Goal: Task Accomplishment & Management: Manage account settings

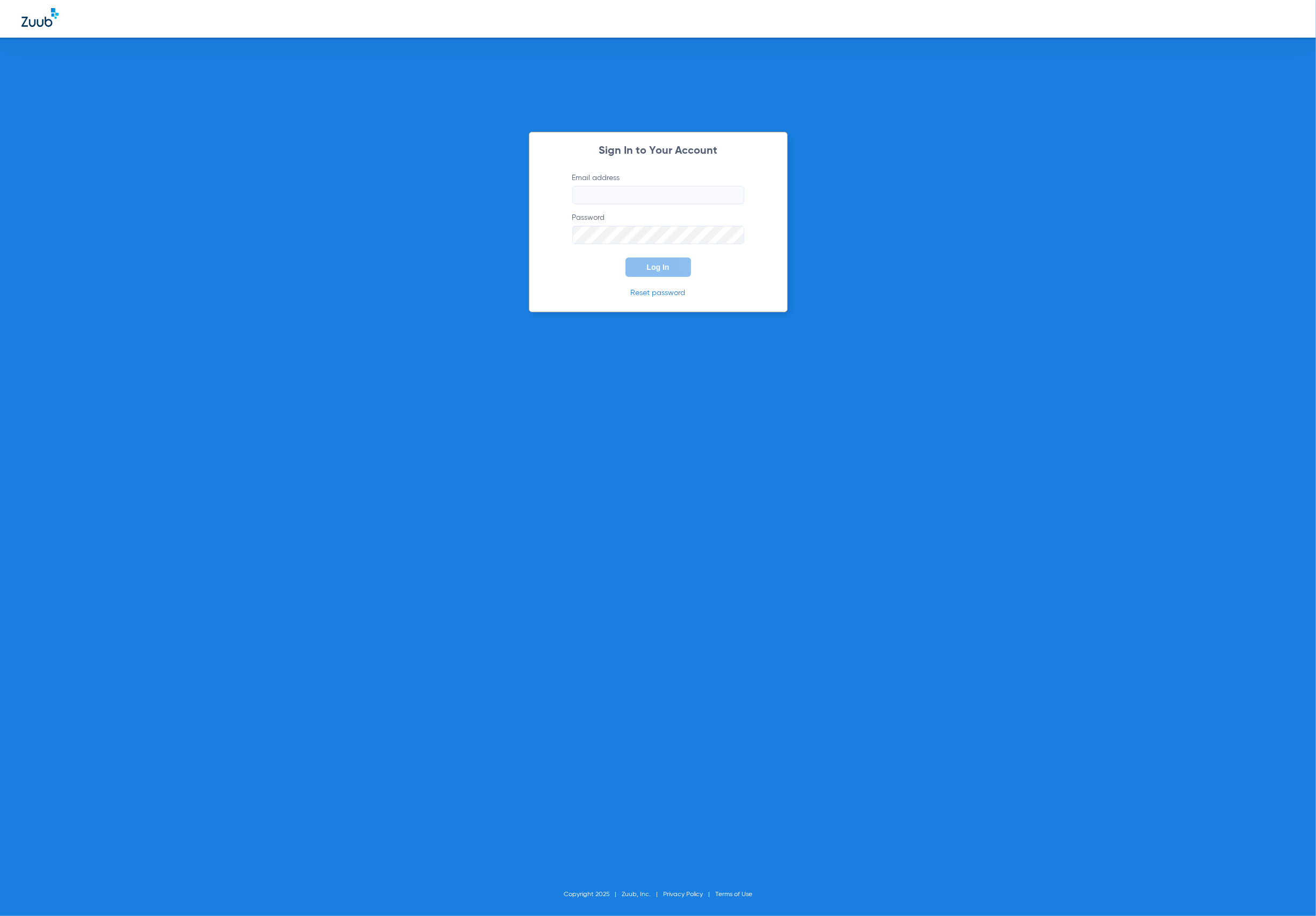
type input "[PERSON_NAME][EMAIL_ADDRESS][DOMAIN_NAME]"
click at [679, 249] on form "Email address [PERSON_NAME][EMAIL_ADDRESS][PERSON_NAME][DOMAIN_NAME] Password L…" at bounding box center [658, 224] width 204 height 104
click at [676, 261] on button "Log In" at bounding box center [658, 267] width 66 height 19
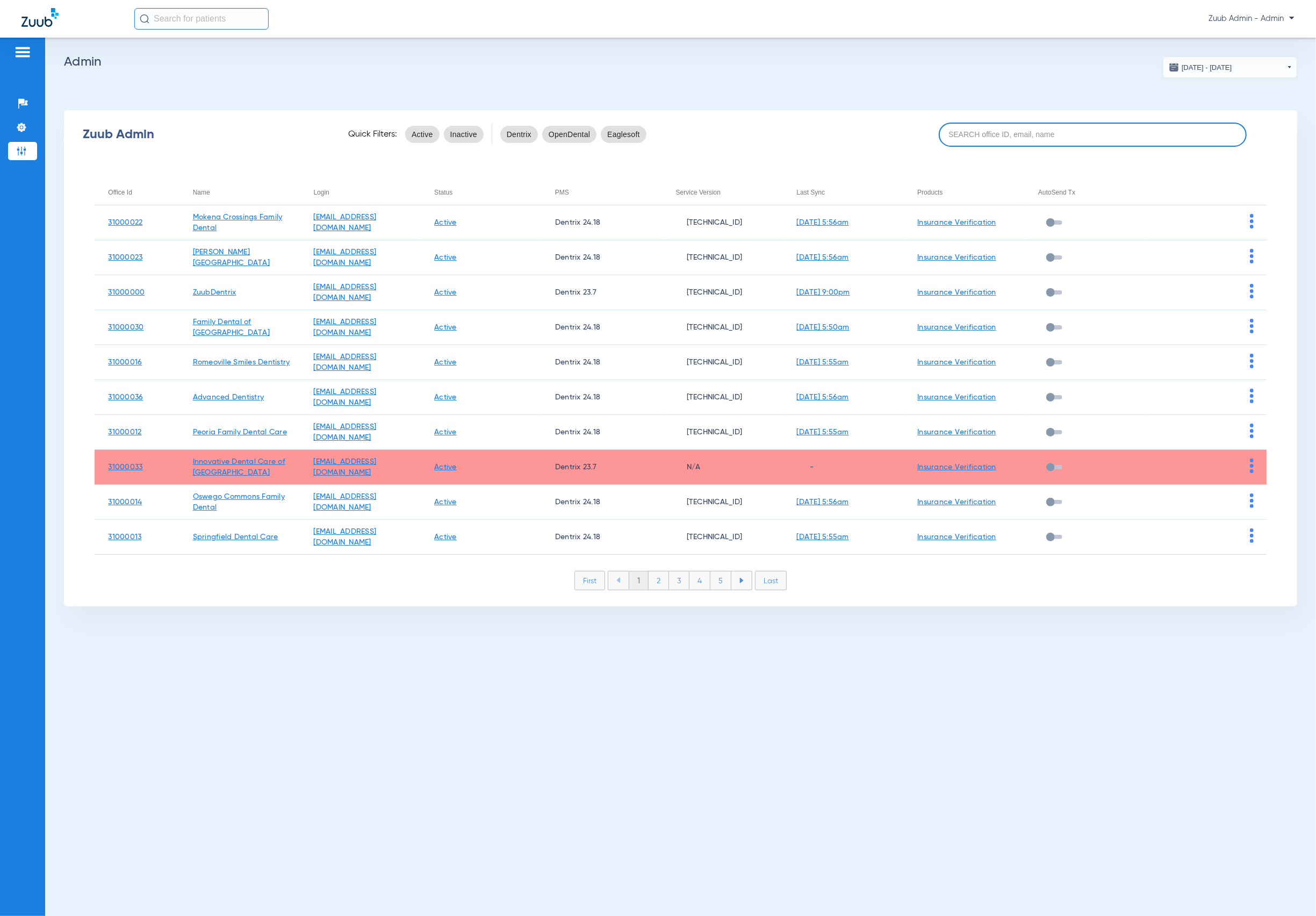
click at [995, 130] on input at bounding box center [1093, 134] width 308 height 24
paste input "31000040"
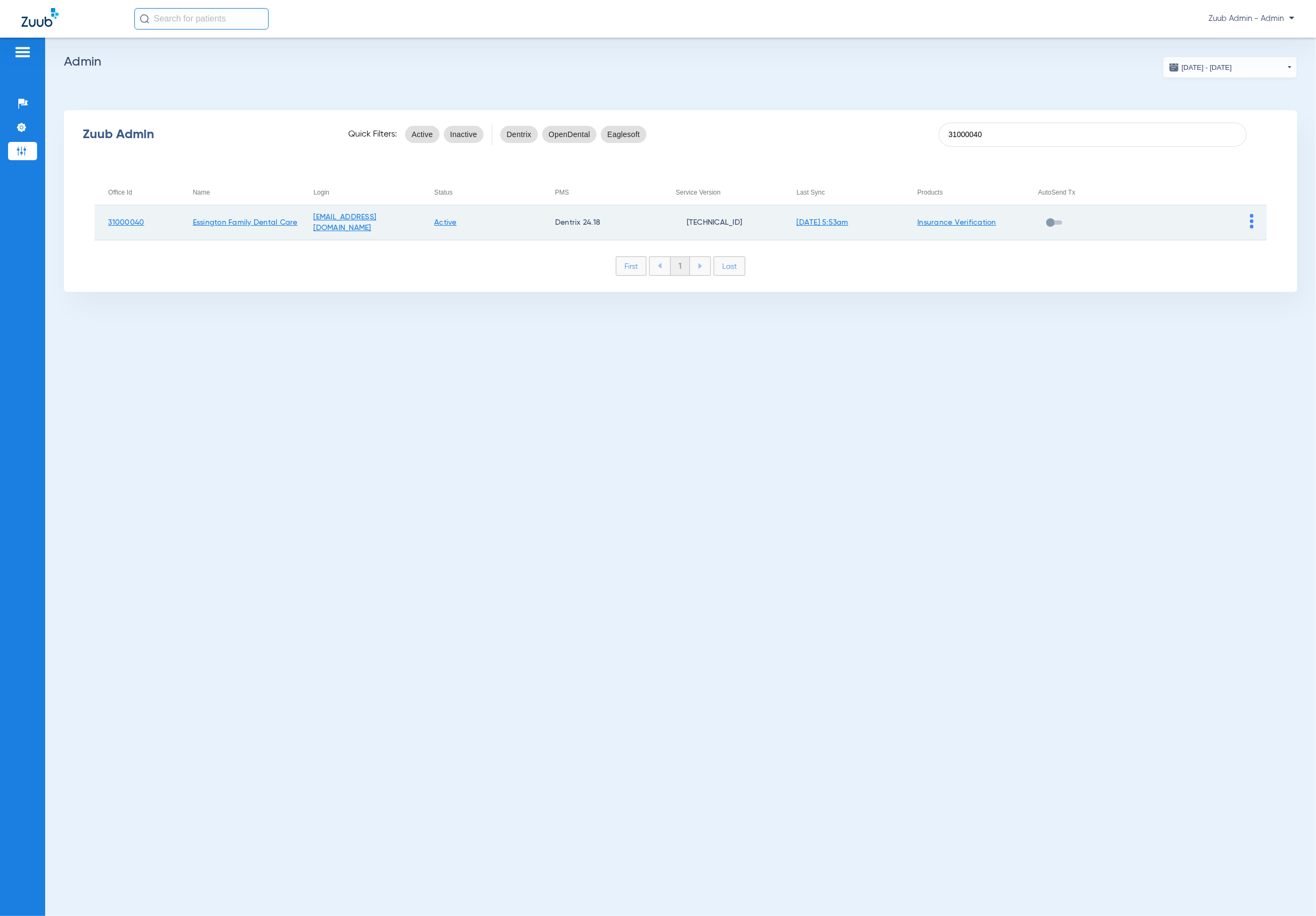
type input "31000040"
click at [1249, 219] on td at bounding box center [1206, 222] width 121 height 35
click at [1253, 221] on img at bounding box center [1252, 221] width 4 height 15
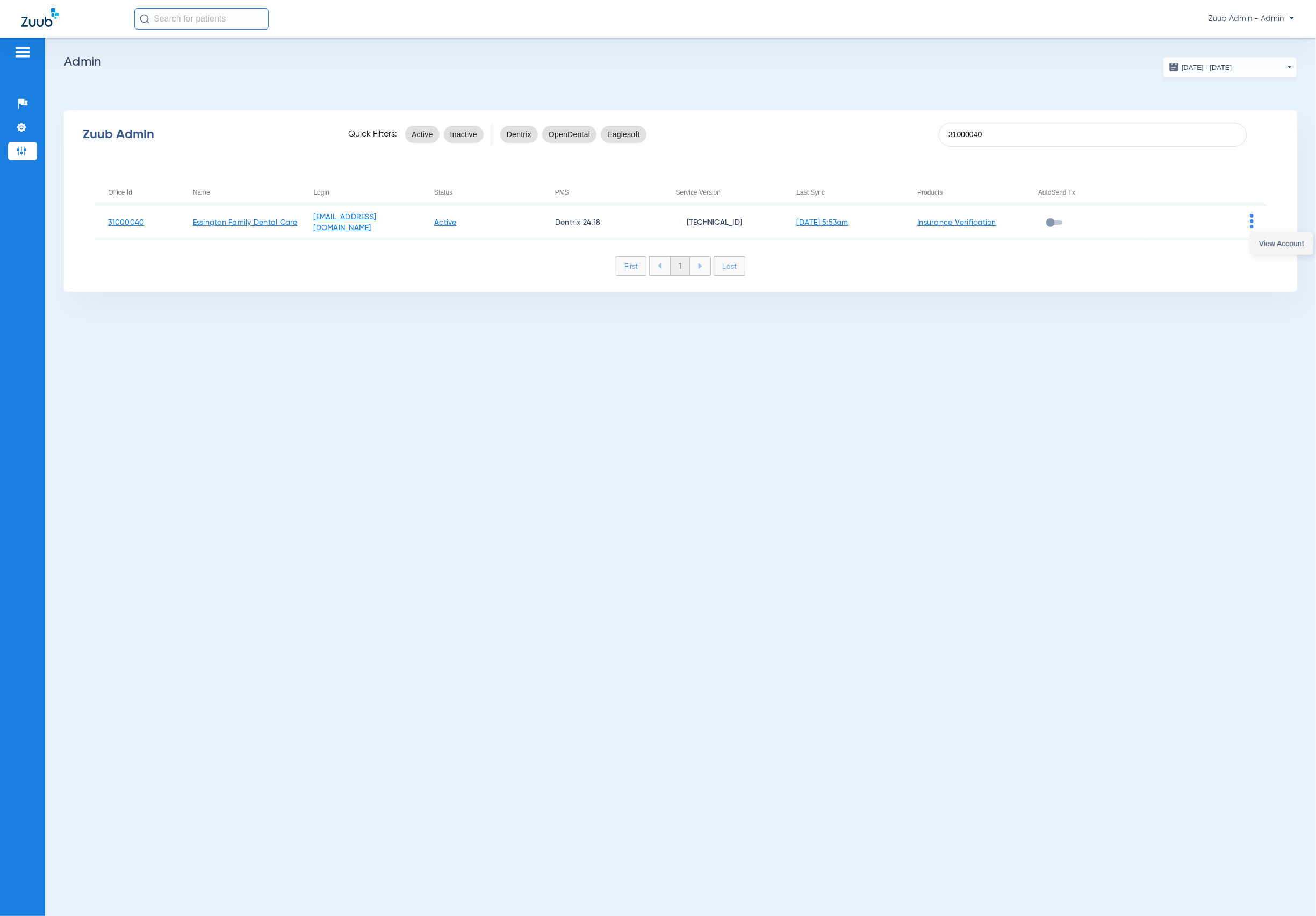
click at [1274, 244] on span "View Account" at bounding box center [1281, 244] width 45 height 8
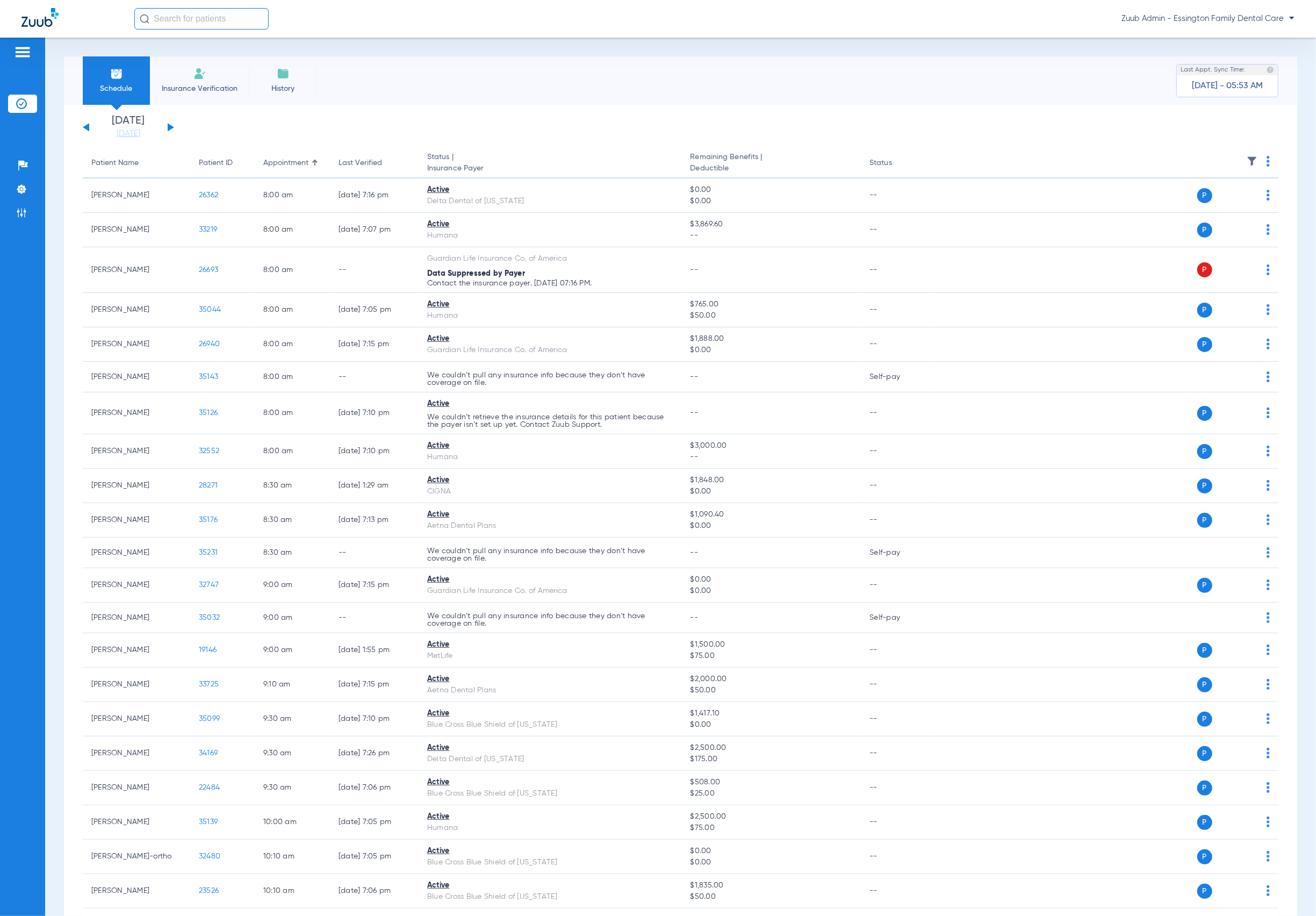
click at [255, 22] on input "text" at bounding box center [201, 19] width 134 height 22
paste input "32347"
type input "32347"
click at [247, 51] on td "06/11/1955" at bounding box center [263, 58] width 31 height 15
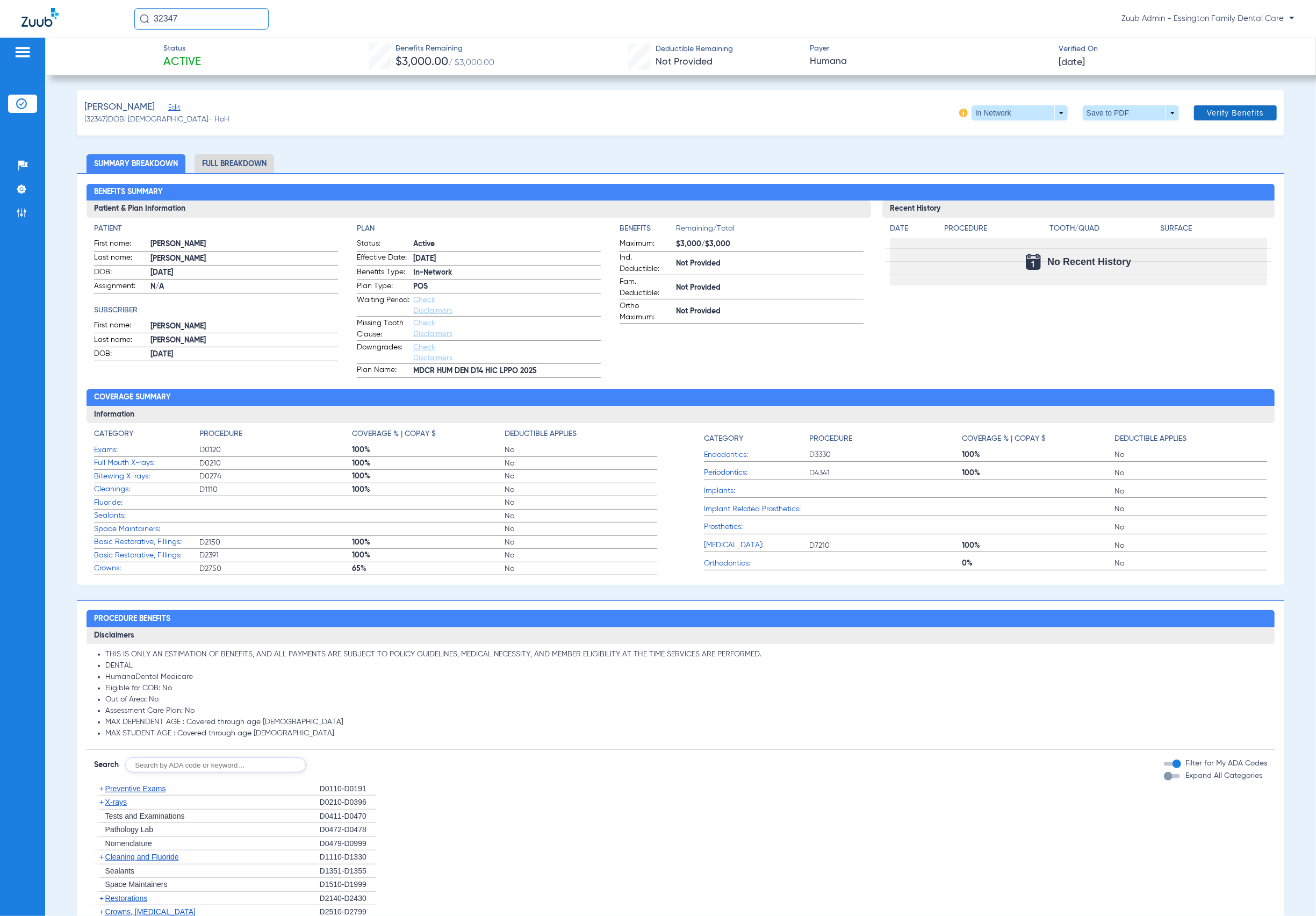
click at [1204, 118] on span at bounding box center [1235, 113] width 82 height 25
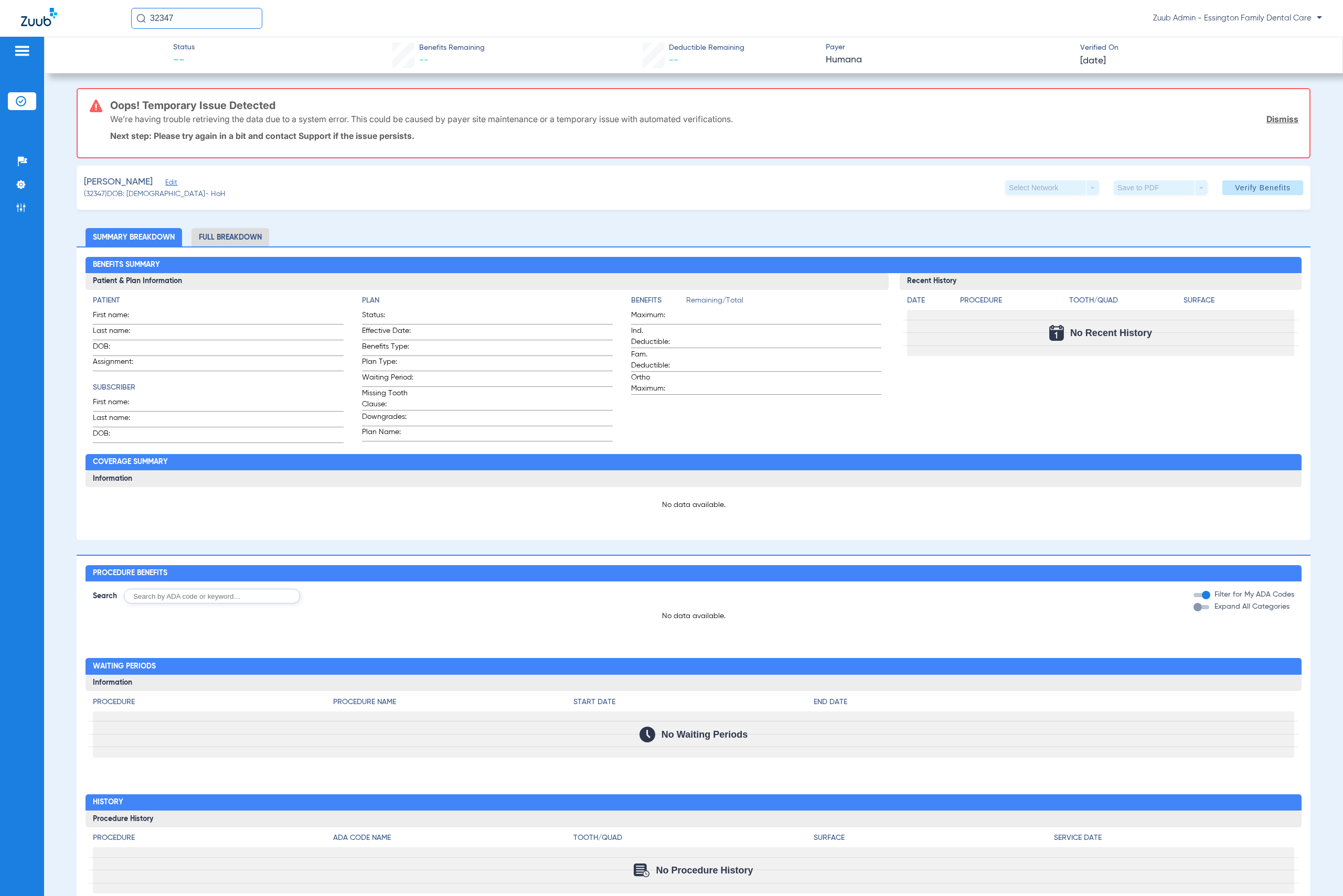
click at [1284, 122] on link "Dismiss" at bounding box center [1282, 119] width 32 height 11
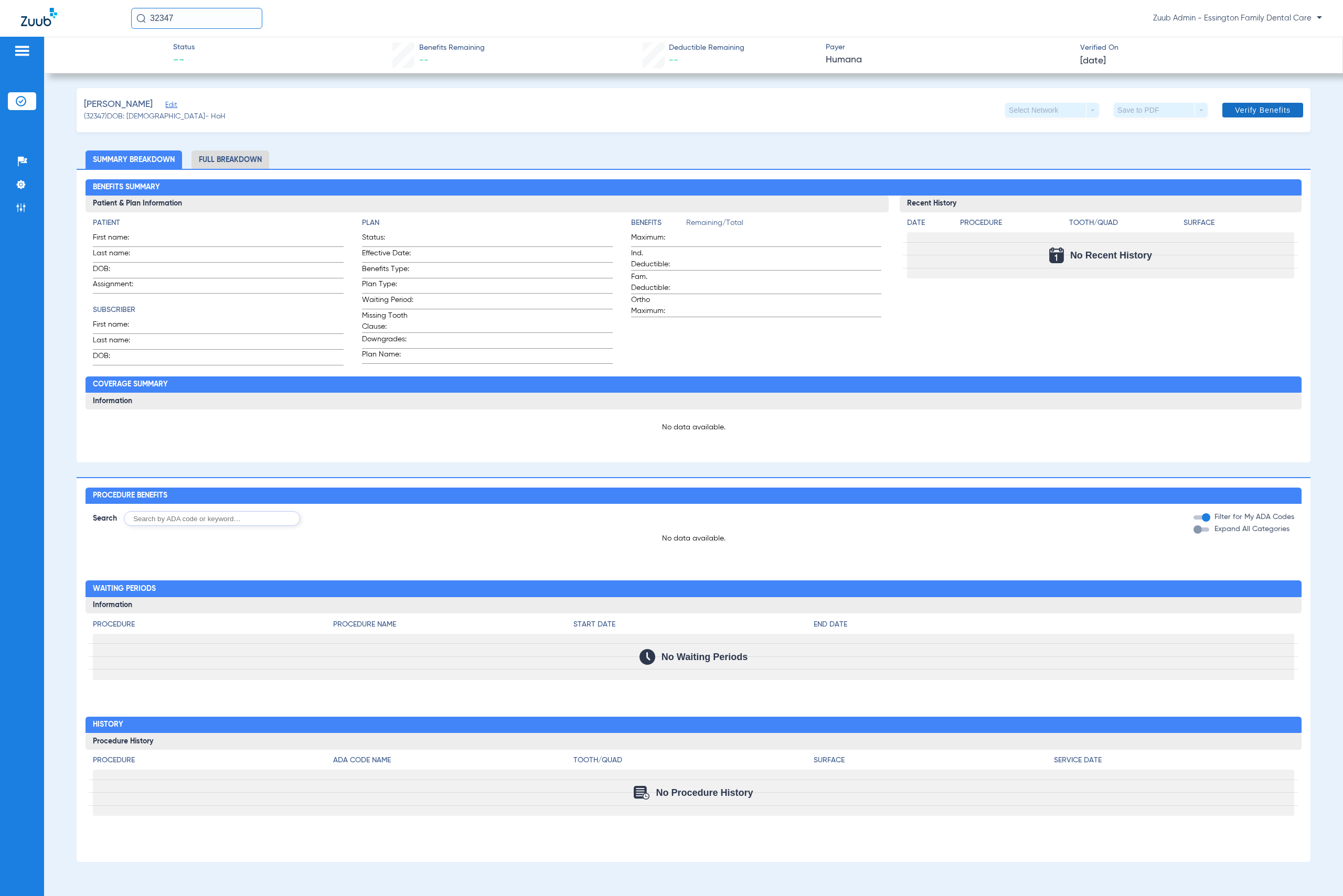
click at [1266, 110] on span "Verify Benefits" at bounding box center [1262, 110] width 56 height 8
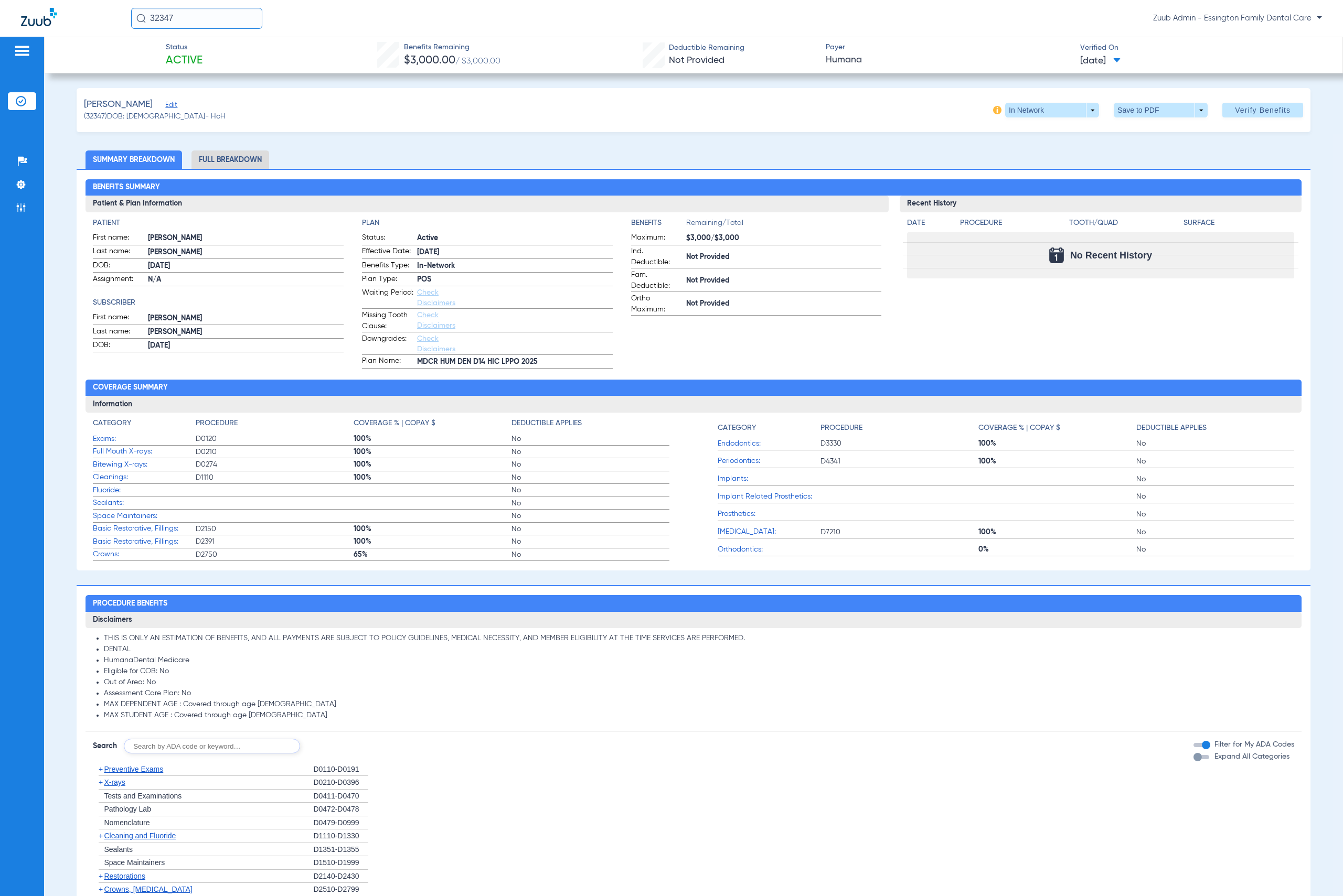
click at [240, 155] on li "Full Breakdown" at bounding box center [229, 159] width 77 height 18
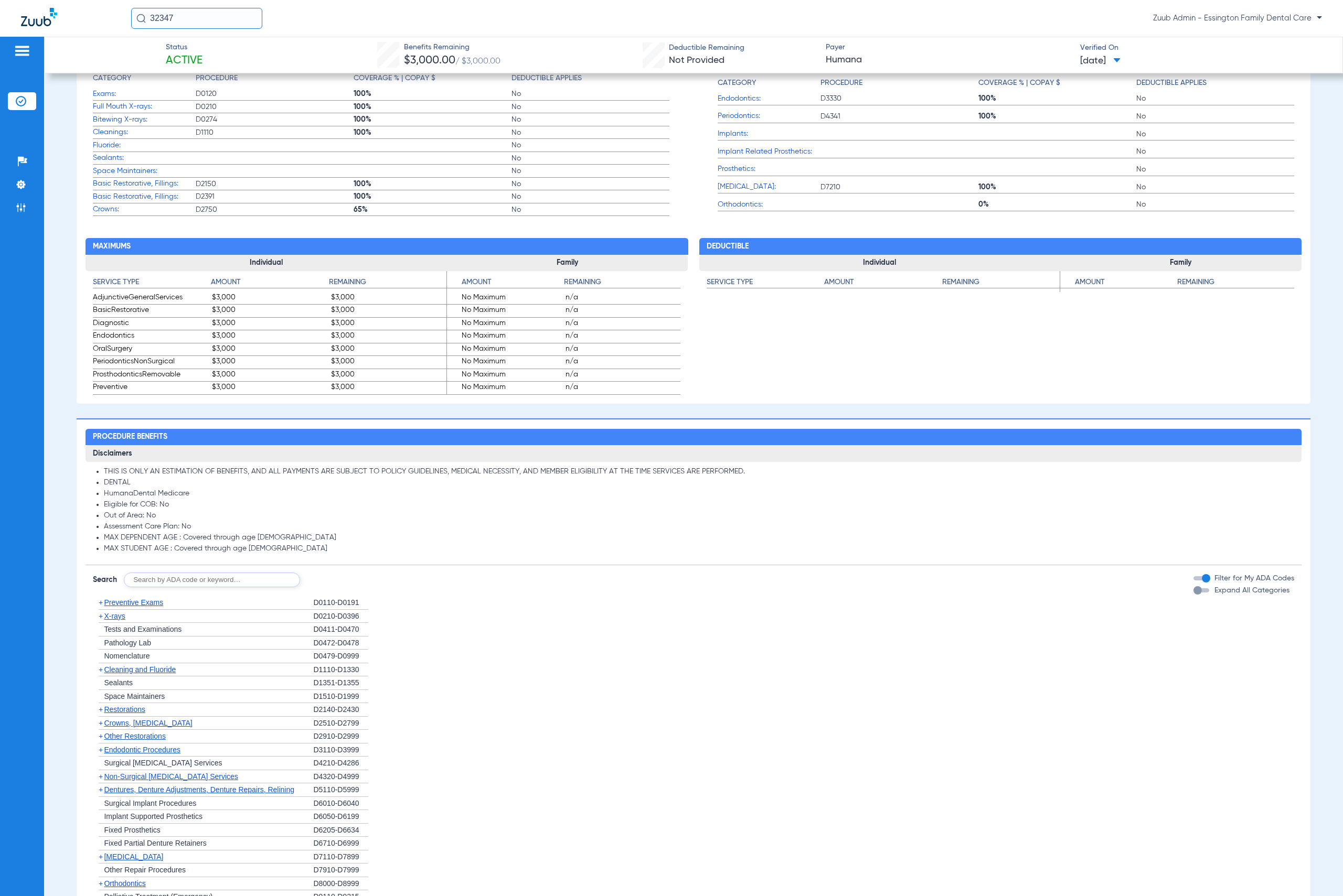
scroll to position [475, 0]
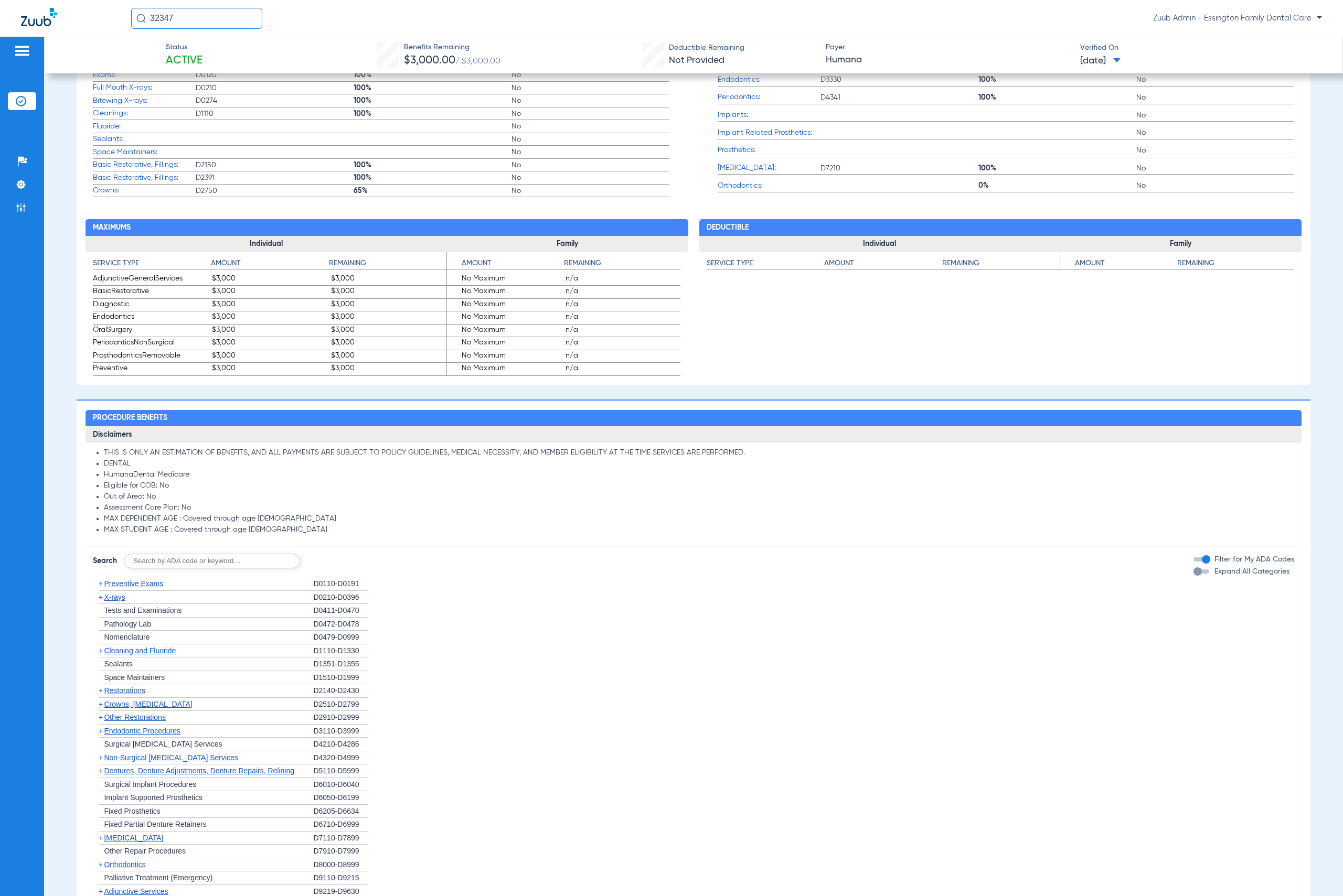
click at [191, 561] on input "text" at bounding box center [212, 561] width 176 height 15
paste input "D0120"
type input "D0120"
click at [340, 563] on button "Search" at bounding box center [339, 561] width 41 height 15
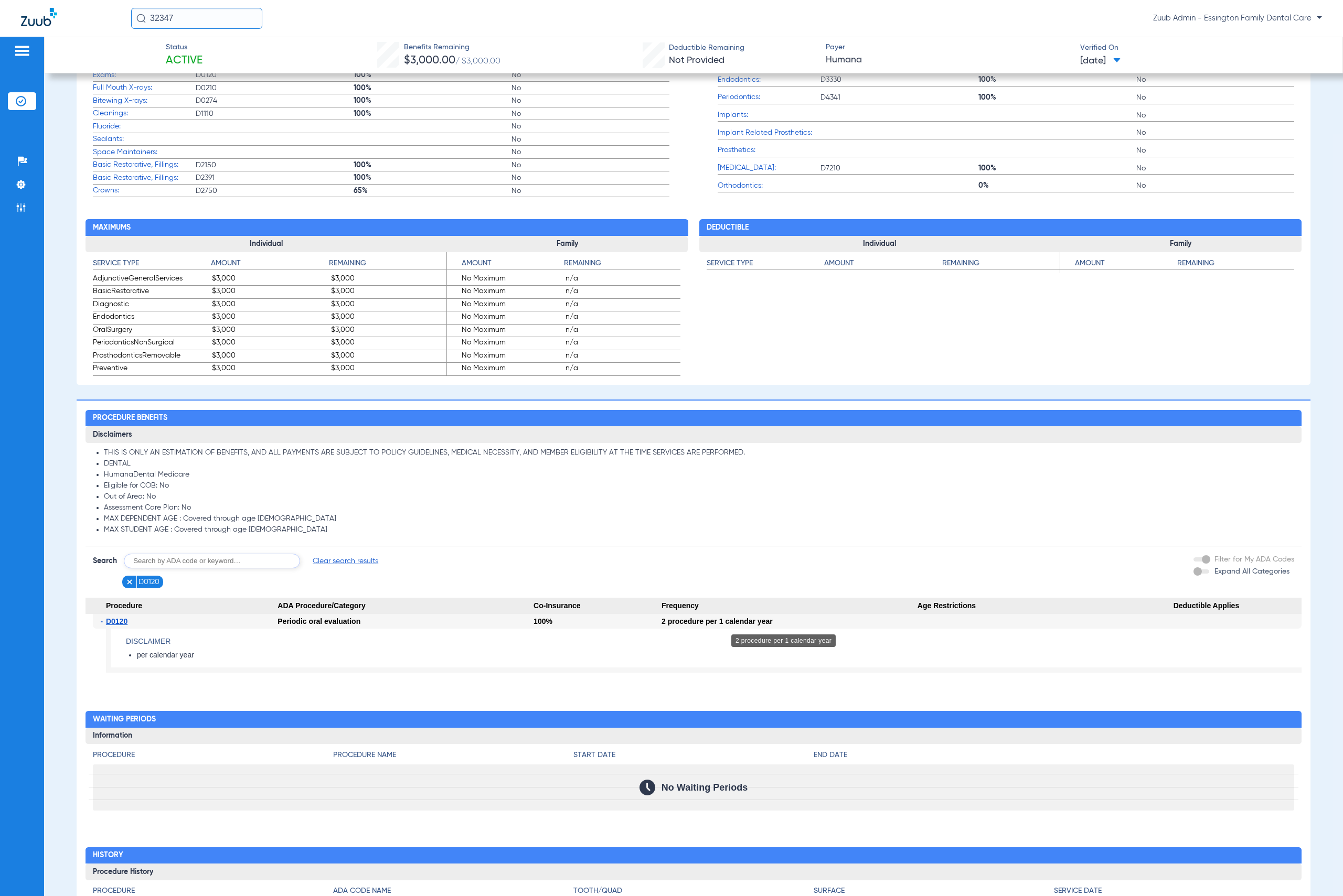
drag, startPoint x: 646, startPoint y: 627, endPoint x: 795, endPoint y: 622, distance: 149.1
click at [795, 622] on div "- D0120 Periodic oral evaluation 100% 2 procedure per 1 calendar year Disclaime…" at bounding box center [693, 648] width 1215 height 68
copy div "2 procedure per 1 calendar year"
click at [329, 562] on span "Clear search results" at bounding box center [345, 561] width 65 height 11
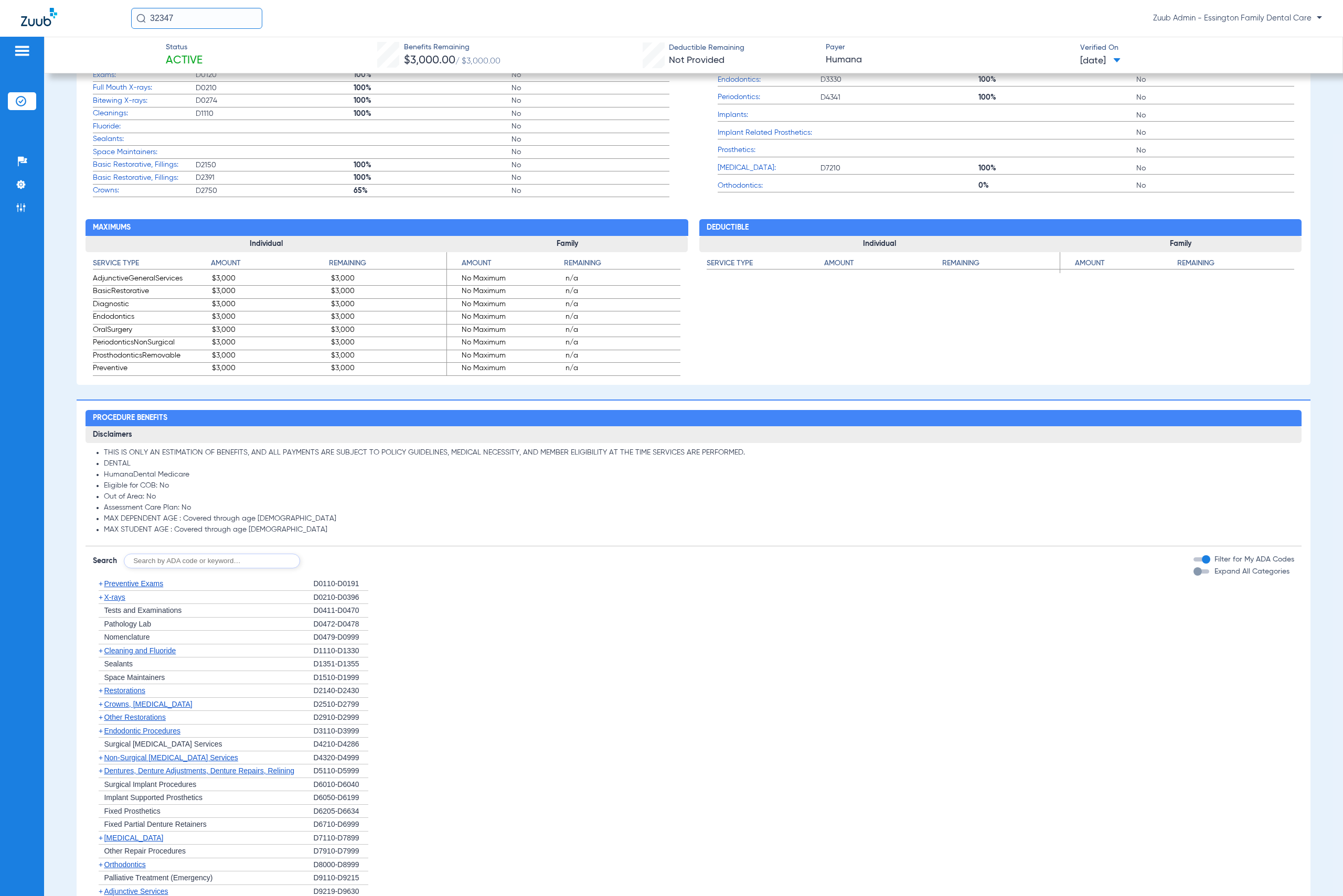
click at [124, 600] on span "X-rays" at bounding box center [114, 597] width 21 height 8
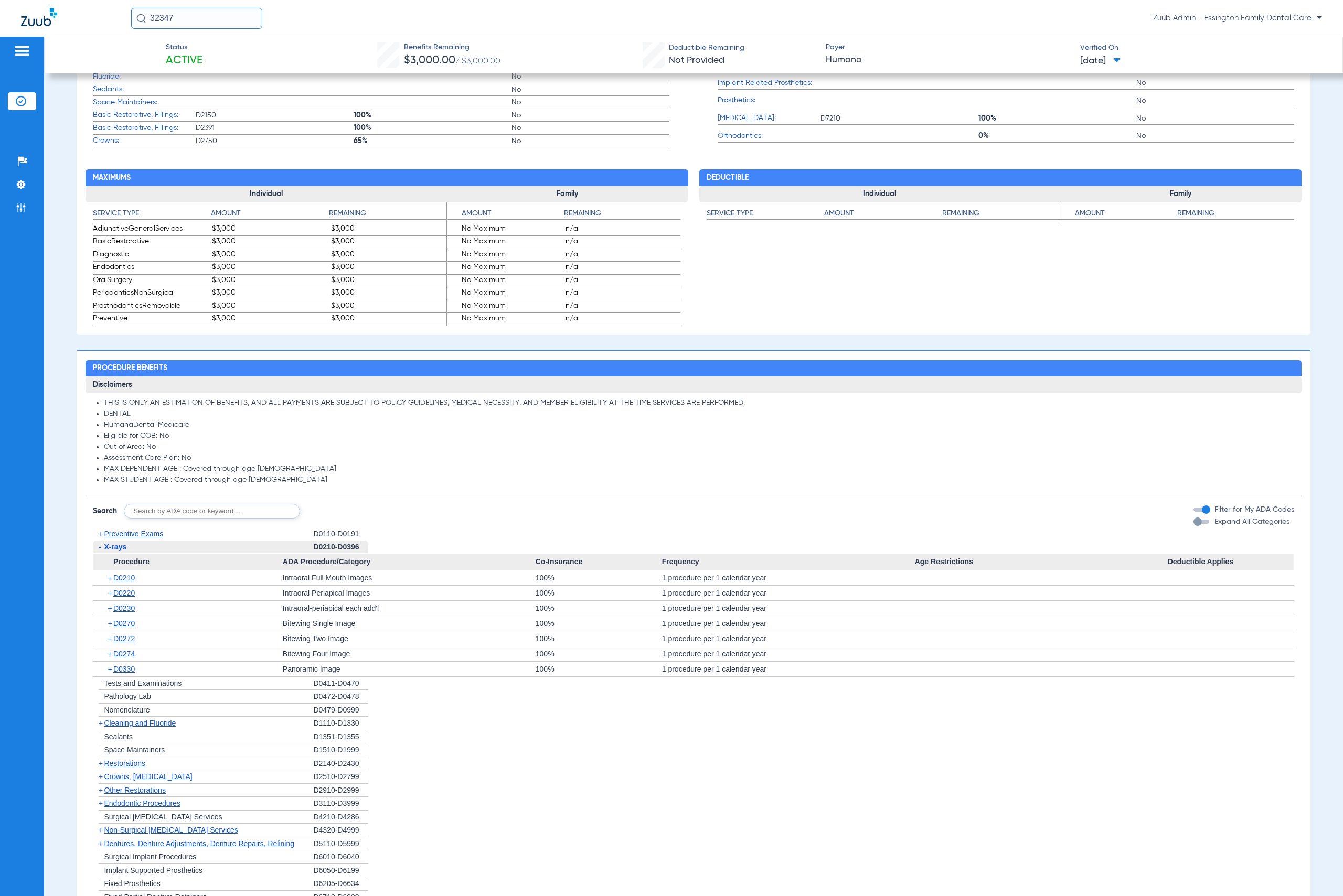
scroll to position [533, 0]
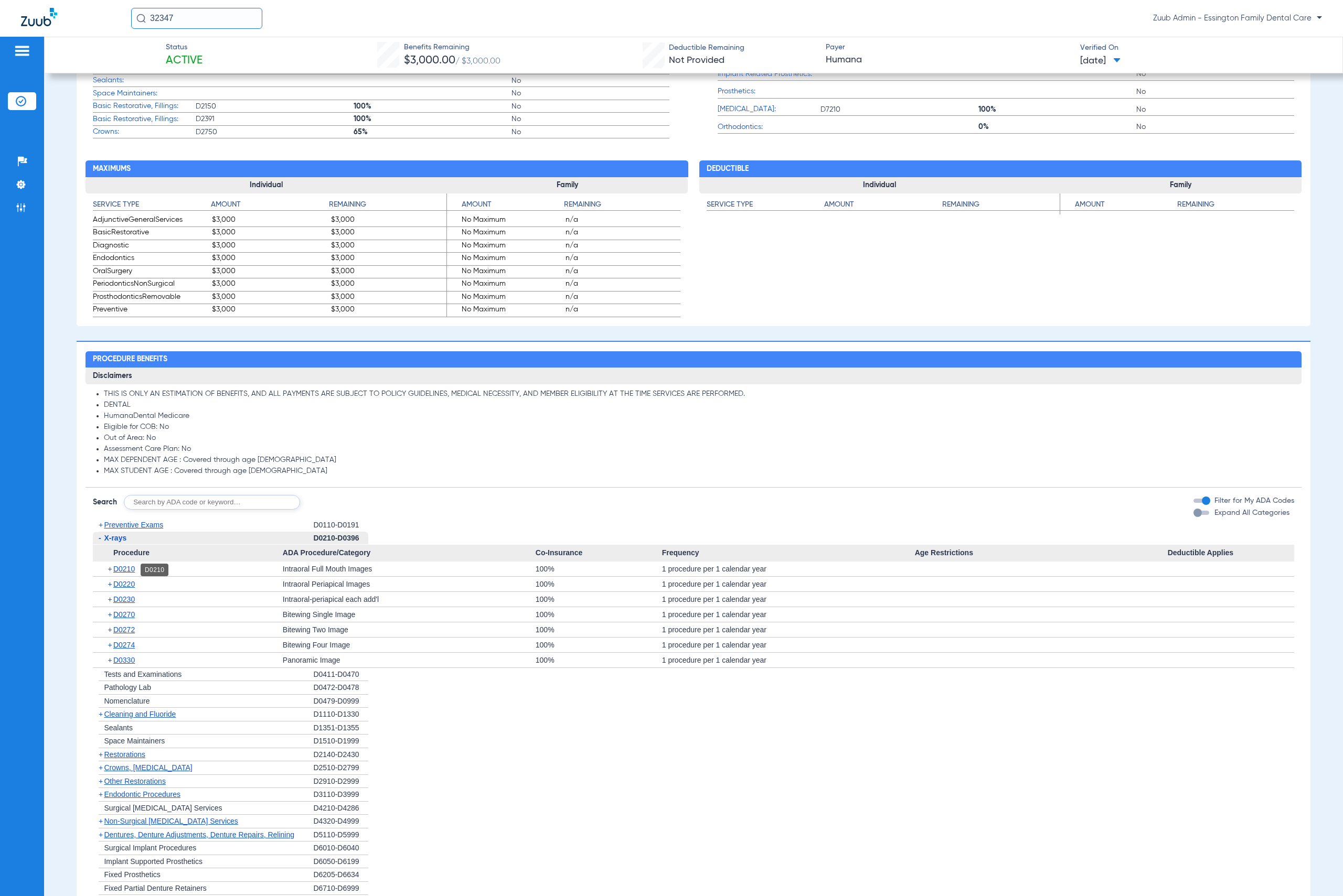
click at [135, 572] on span "D0210" at bounding box center [124, 569] width 22 height 8
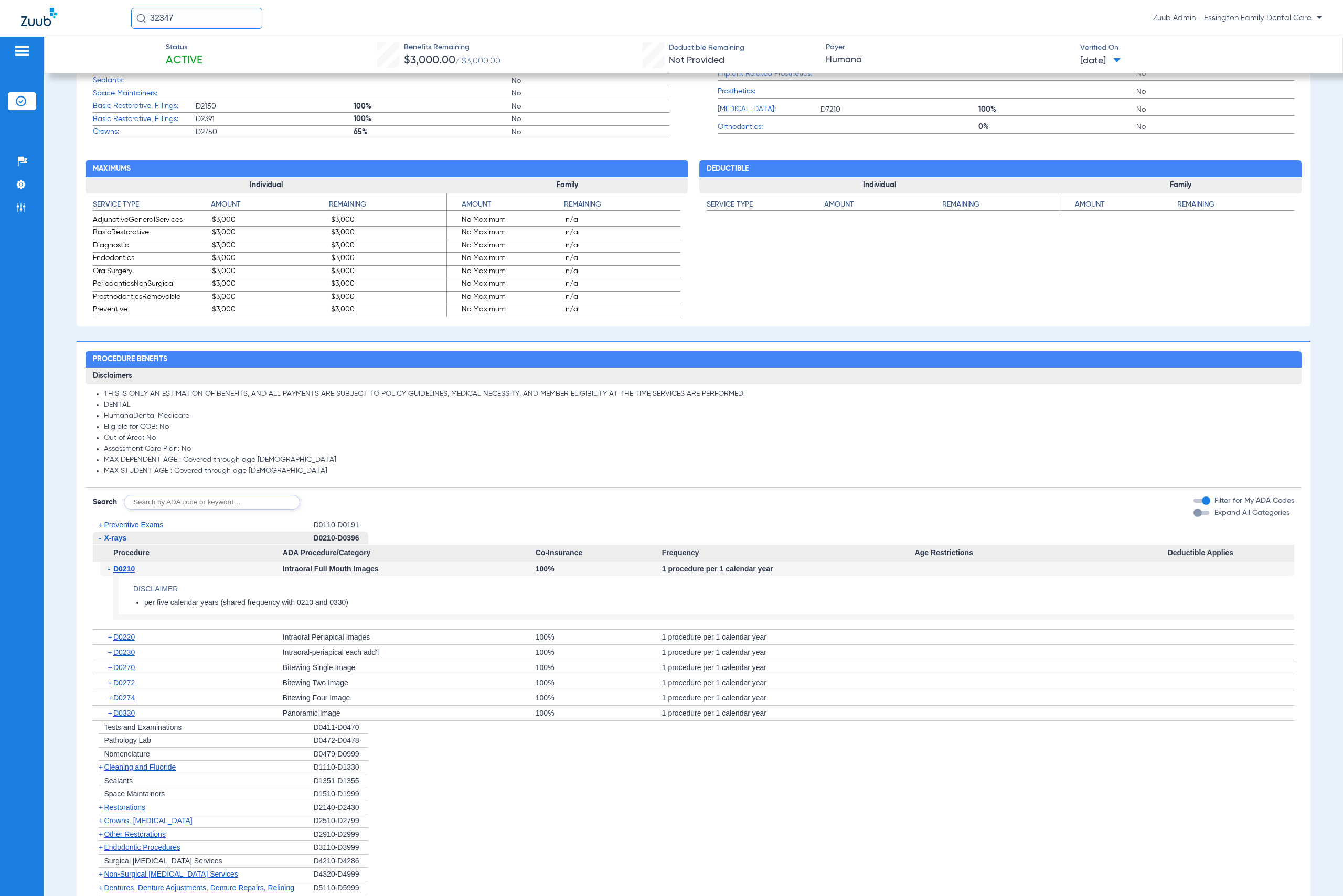
click at [175, 715] on div "+ D0330" at bounding box center [191, 713] width 182 height 15
click at [122, 721] on div "+ D0330" at bounding box center [191, 713] width 182 height 15
click at [122, 716] on span "D0330" at bounding box center [124, 713] width 22 height 8
drag, startPoint x: 286, startPoint y: 240, endPoint x: 181, endPoint y: 233, distance: 105.2
click at [287, 240] on span "$3,000" at bounding box center [269, 233] width 115 height 13
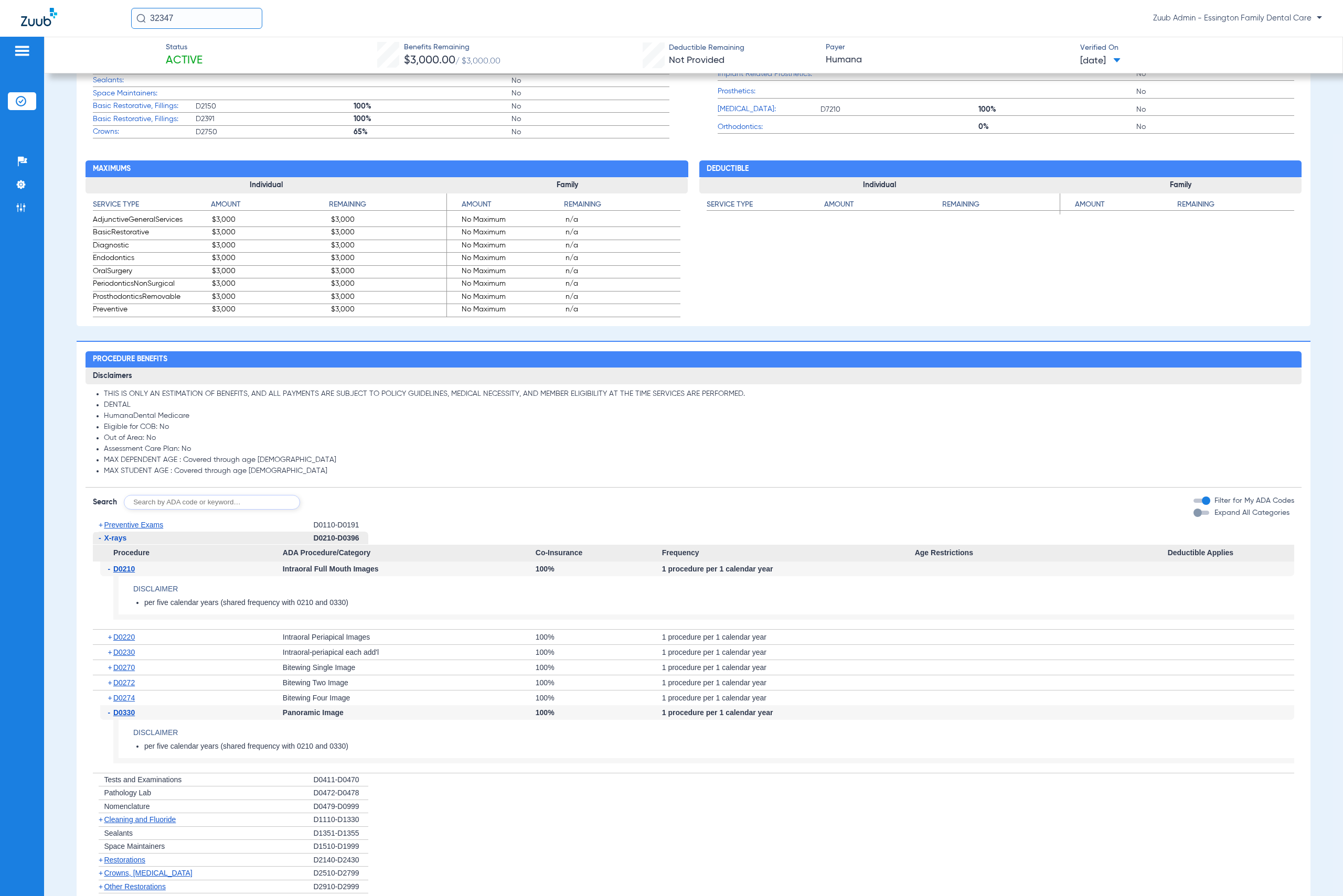
drag, startPoint x: 25, startPoint y: 204, endPoint x: 47, endPoint y: 195, distance: 23.8
click at [26, 204] on li "Admin" at bounding box center [22, 208] width 29 height 18
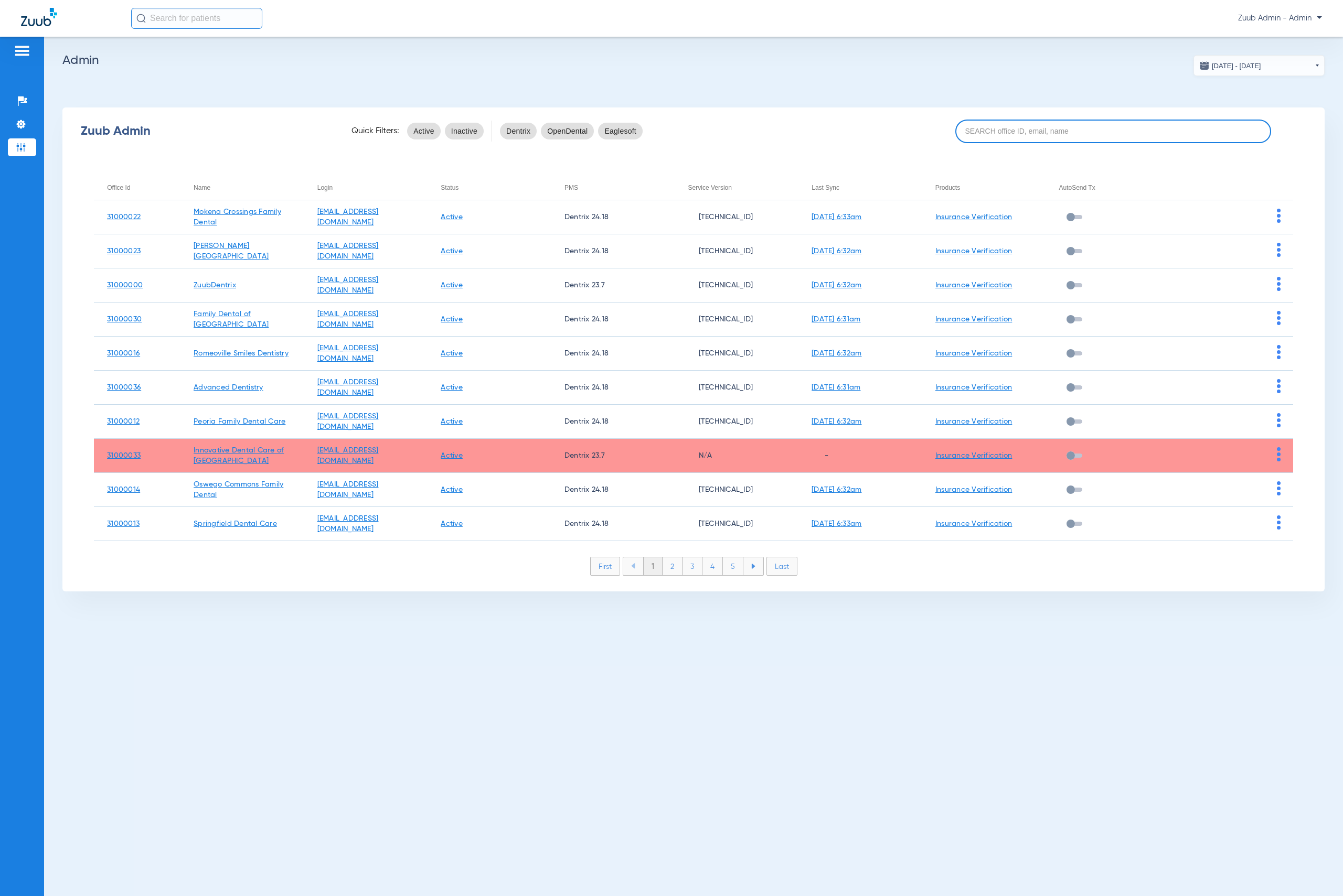
click at [1068, 129] on input at bounding box center [1114, 131] width 316 height 23
paste input "31000011"
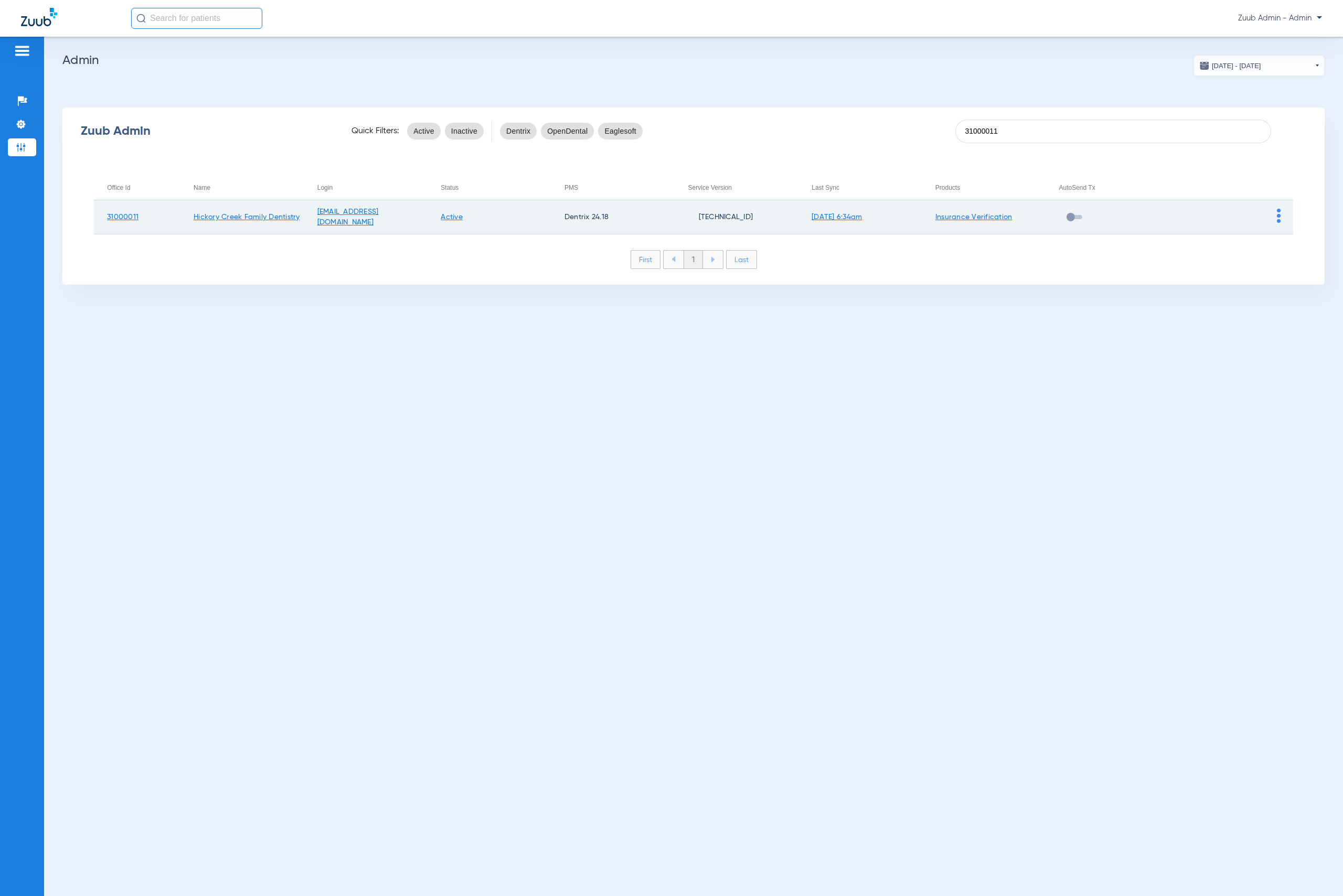
type input "31000011"
click at [1278, 216] on img at bounding box center [1278, 215] width 4 height 14
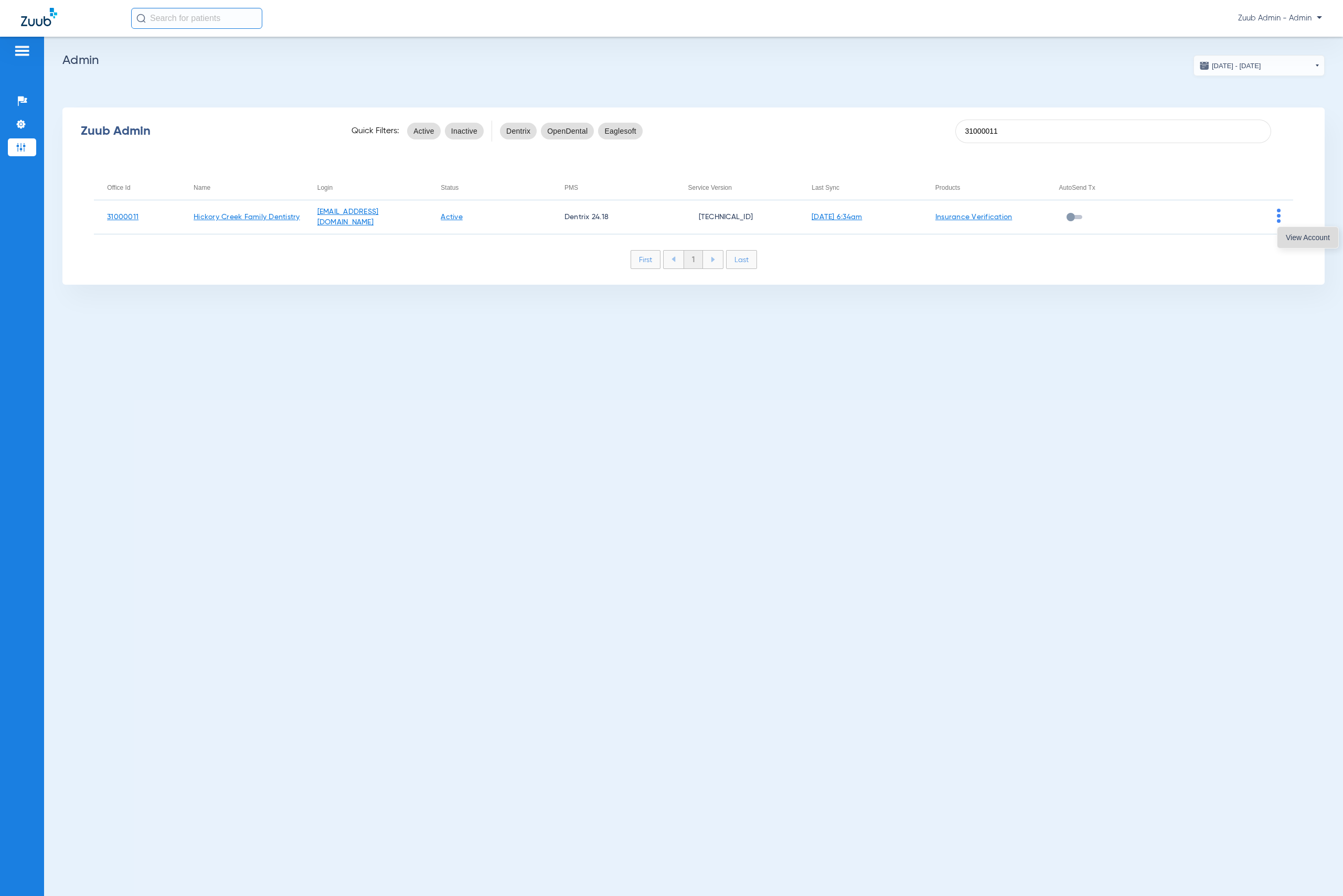
click at [1286, 235] on span "View Account" at bounding box center [1308, 238] width 44 height 8
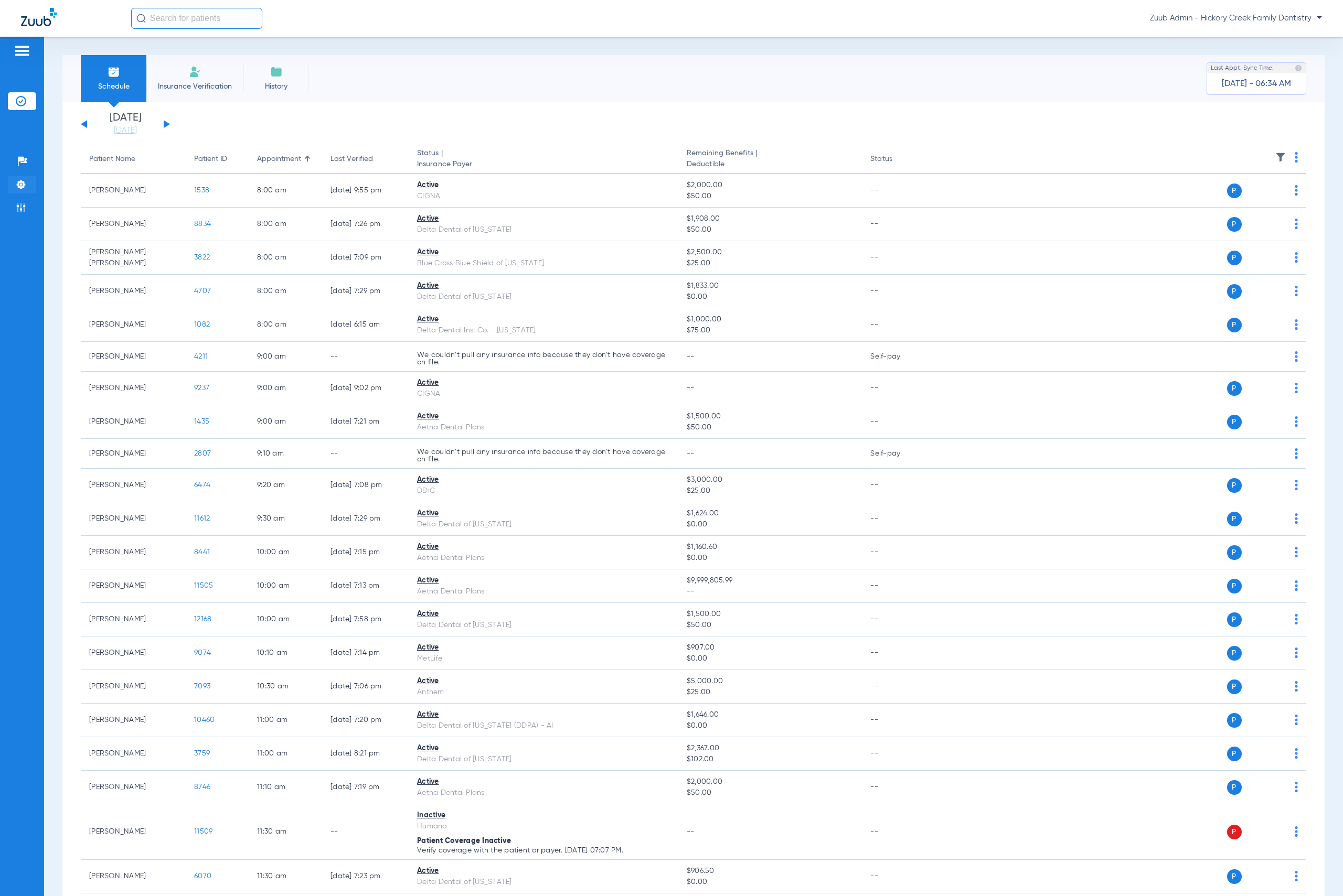
click at [26, 190] on li "Settings" at bounding box center [22, 185] width 29 height 18
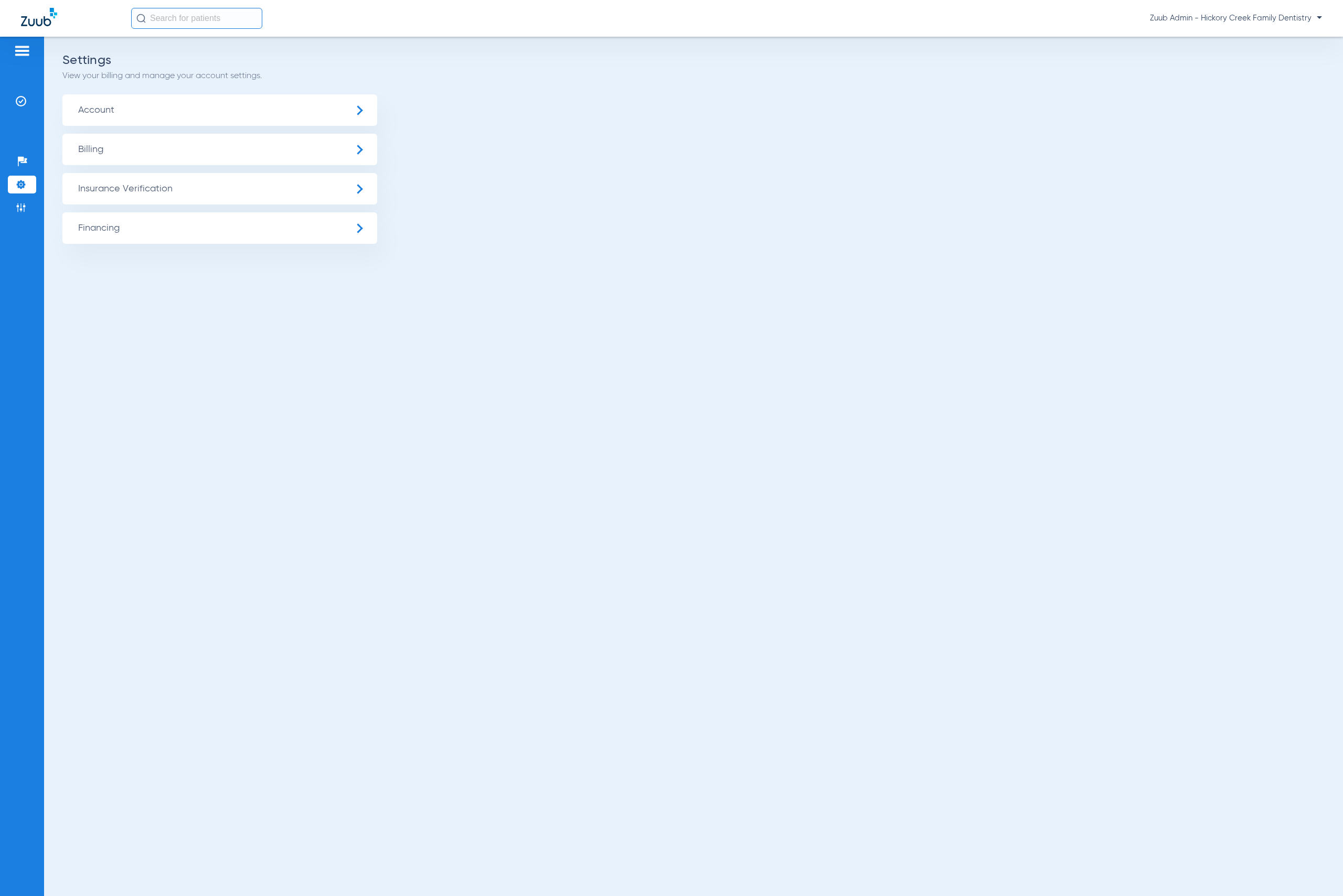
click at [102, 196] on span "Insurance Verification" at bounding box center [220, 189] width 314 height 32
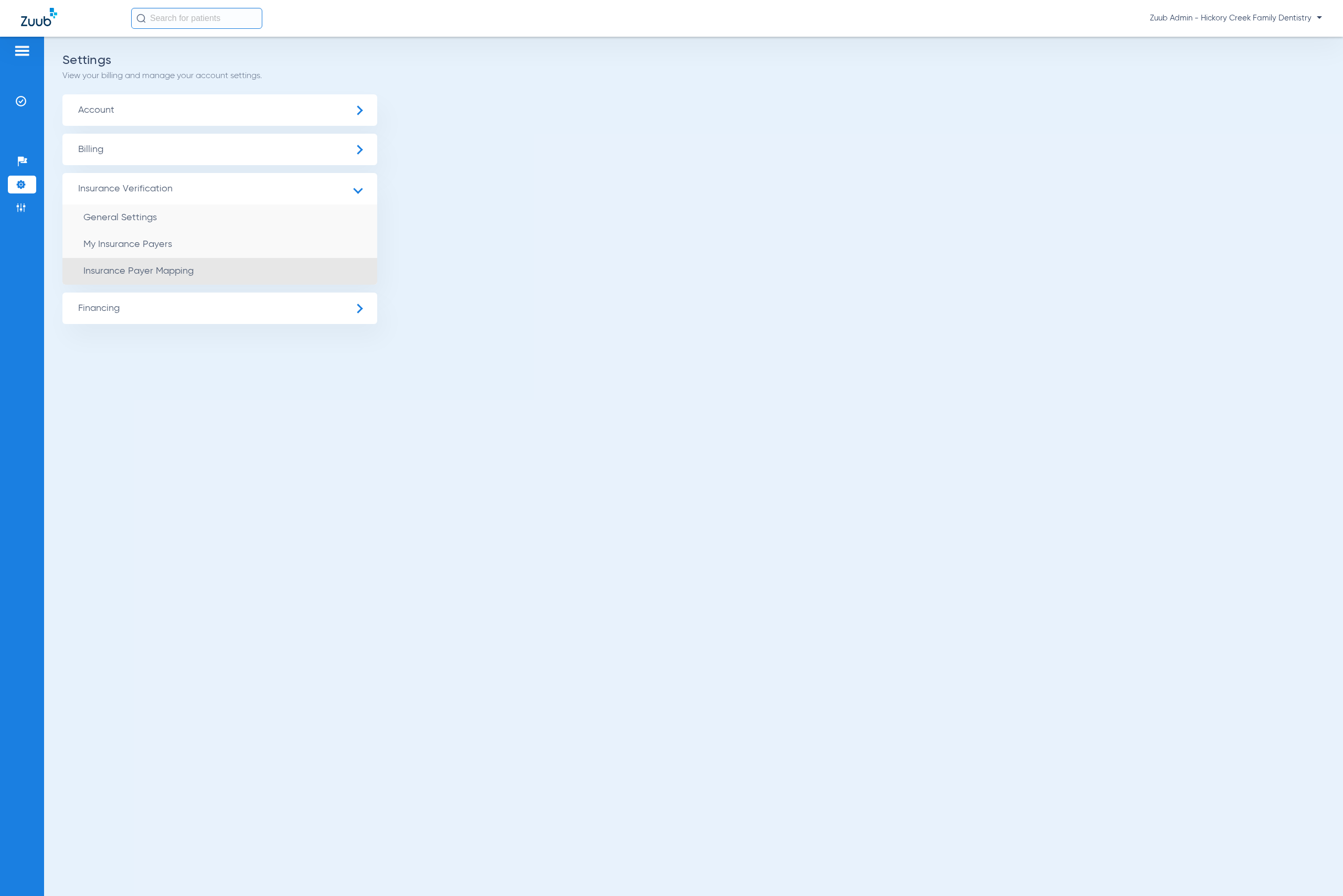
click at [187, 270] on span "Insurance Payer Mapping" at bounding box center [138, 271] width 110 height 10
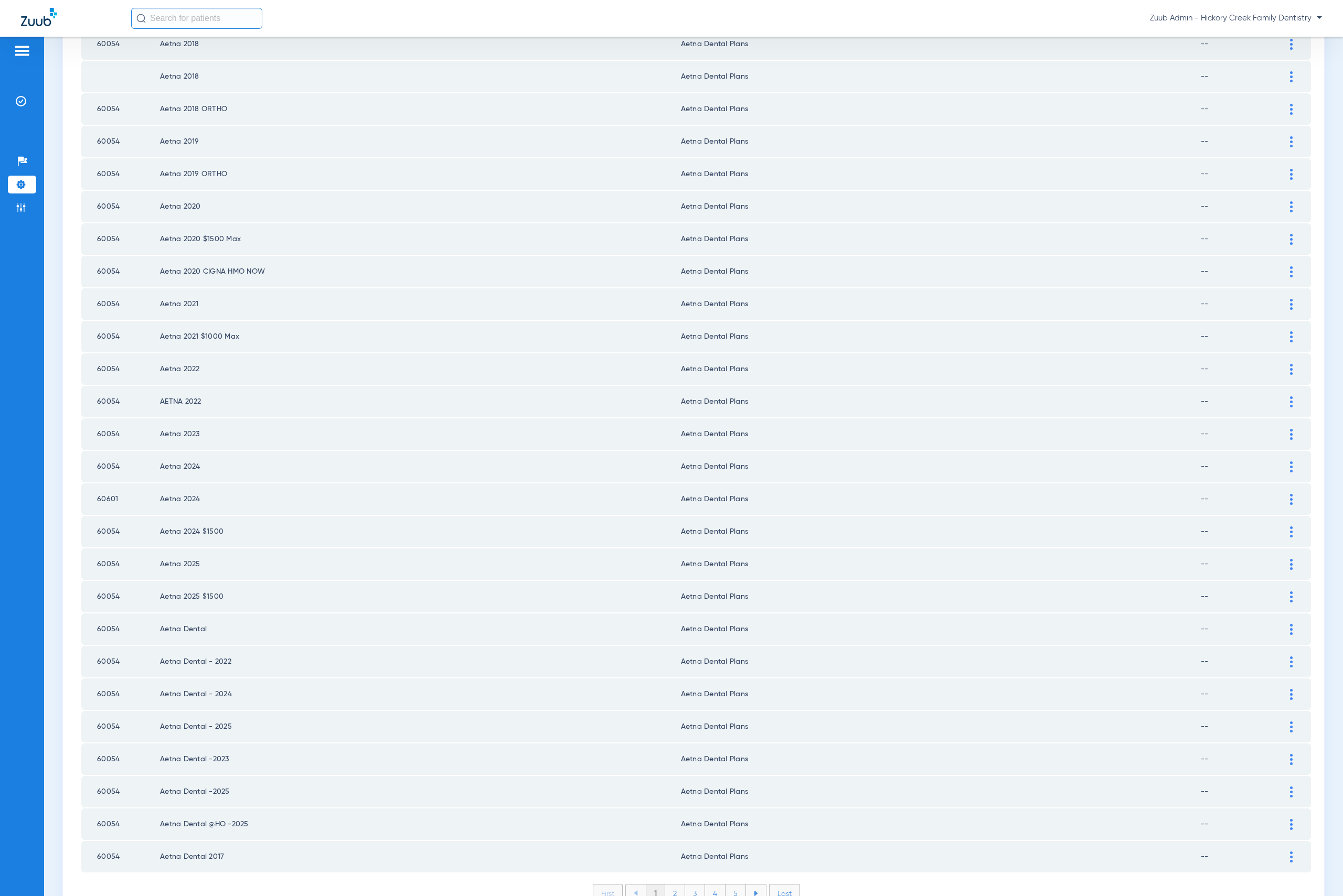
scroll to position [946, 0]
click at [665, 883] on li "2" at bounding box center [675, 892] width 20 height 18
click at [685, 883] on li "3" at bounding box center [694, 892] width 20 height 18
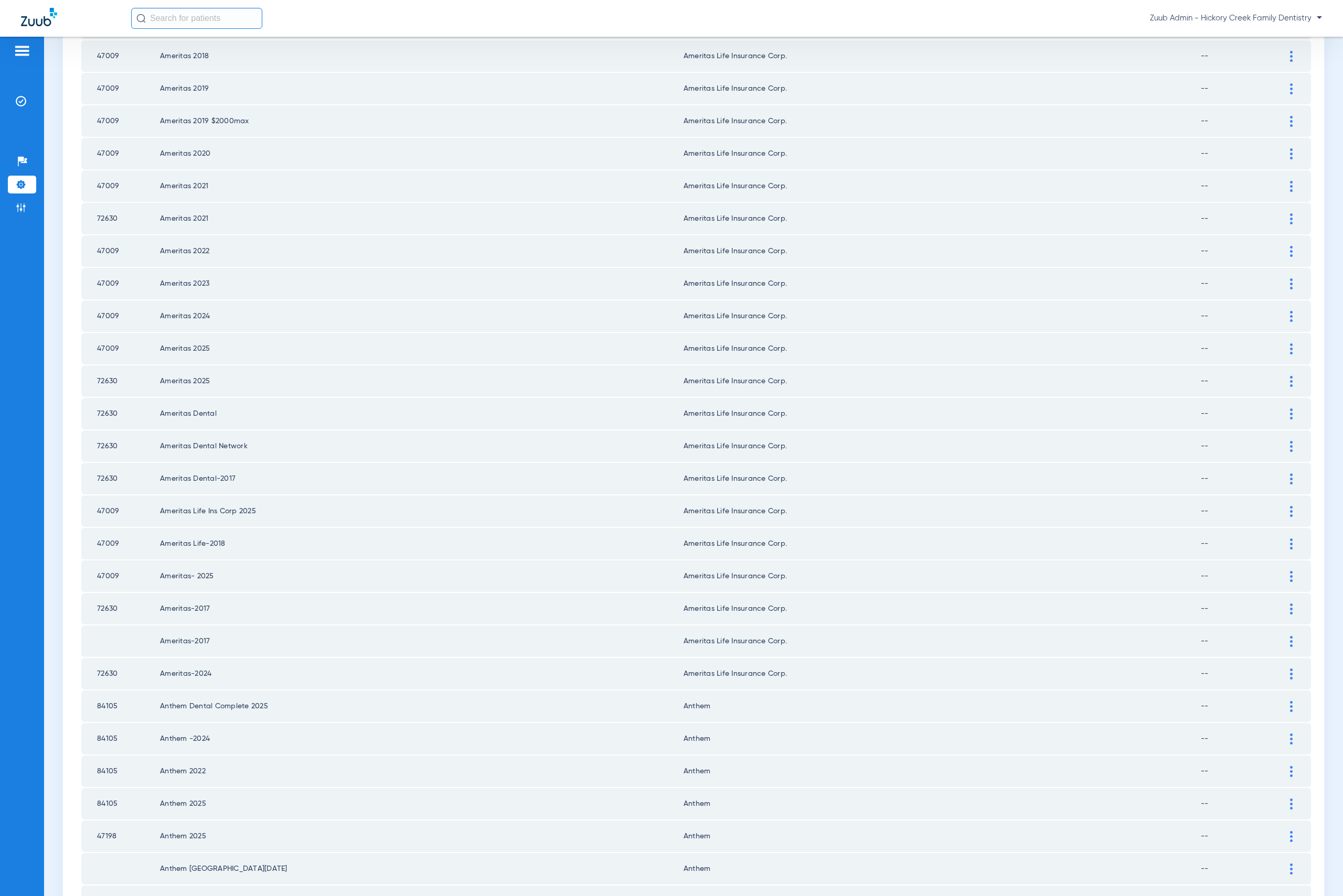
scroll to position [915, 0]
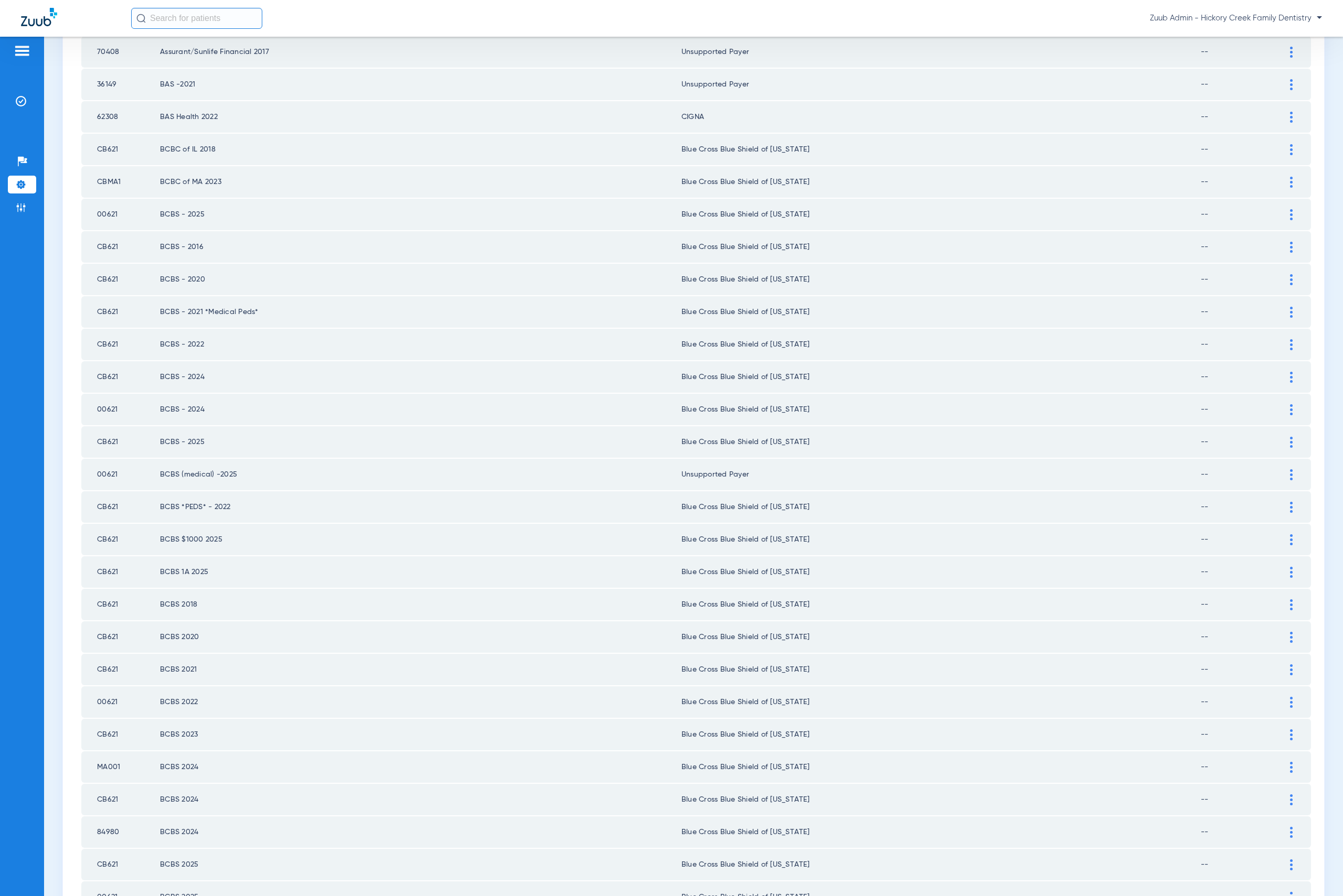
scroll to position [946, 0]
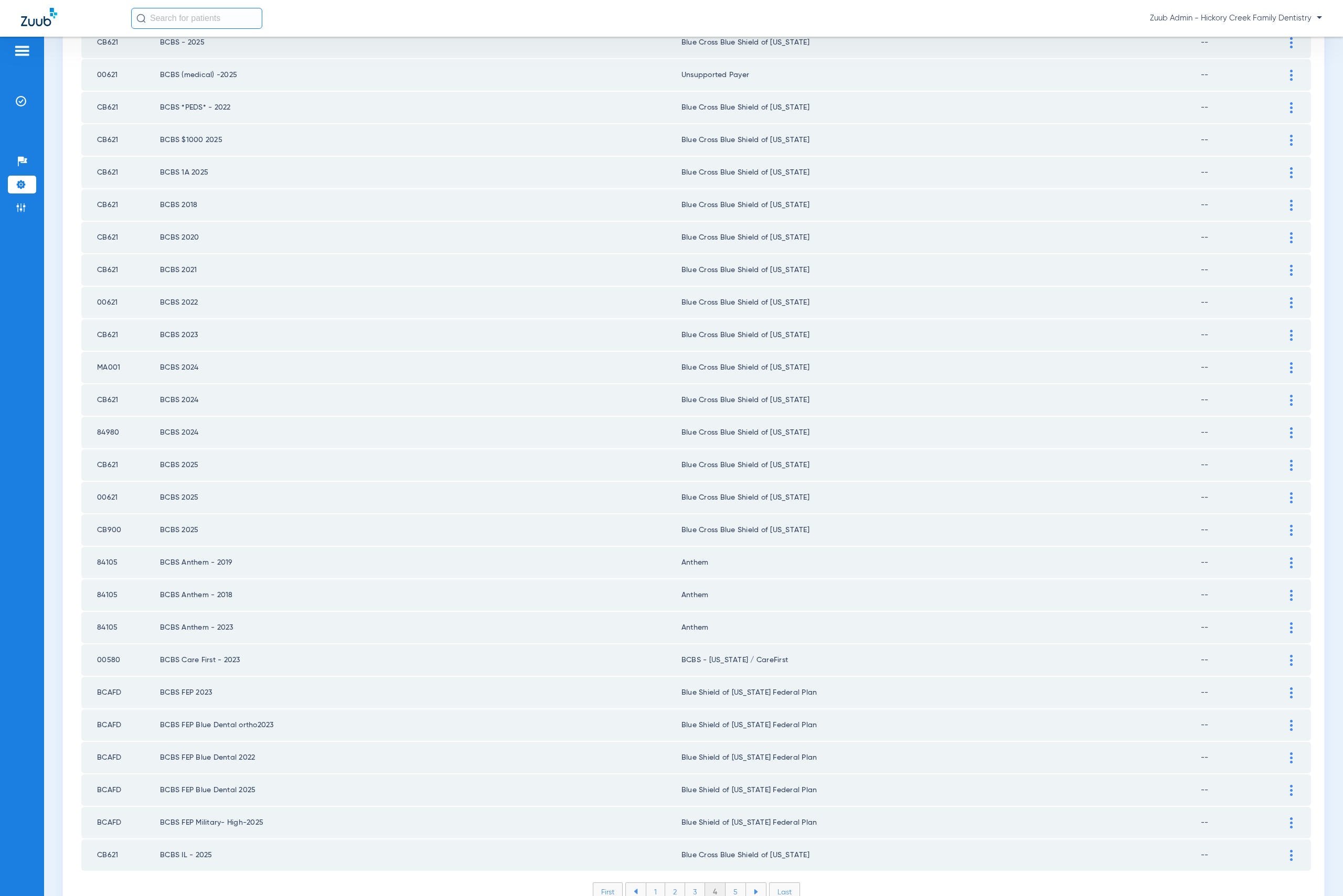
click at [728, 883] on li "5" at bounding box center [735, 892] width 20 height 18
click at [731, 883] on li "6" at bounding box center [737, 892] width 20 height 18
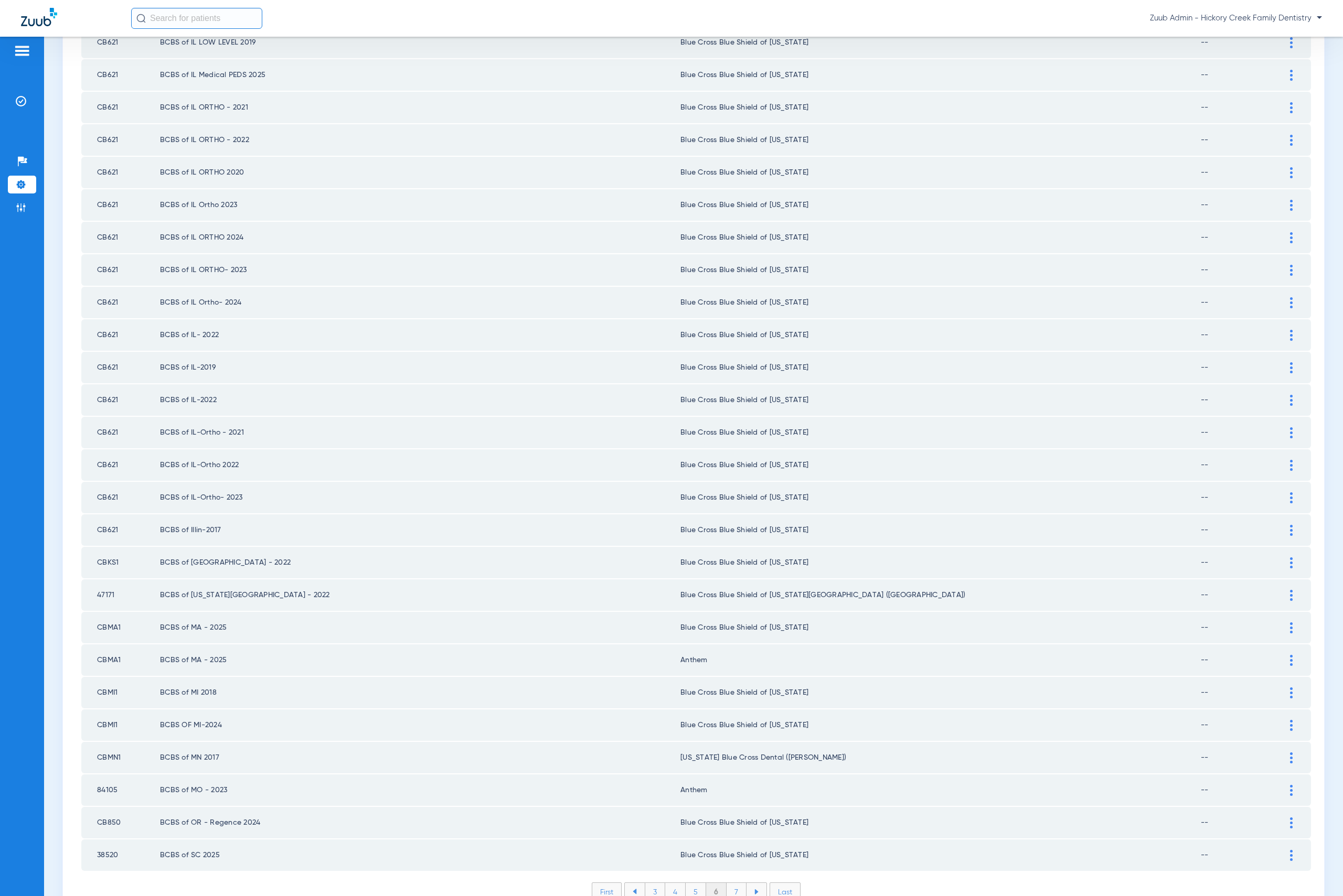
click at [732, 883] on li "7" at bounding box center [737, 892] width 20 height 18
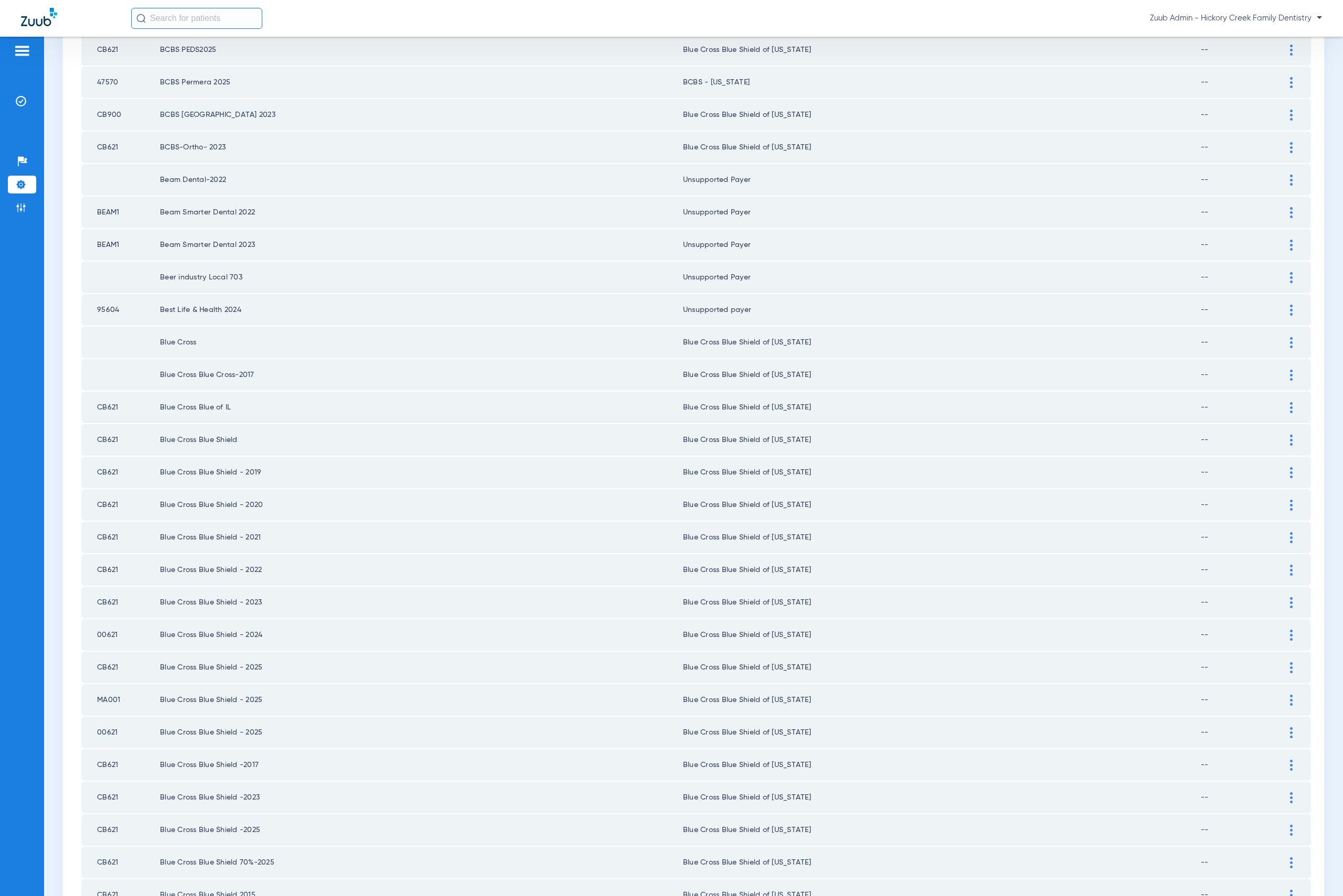
scroll to position [913, 0]
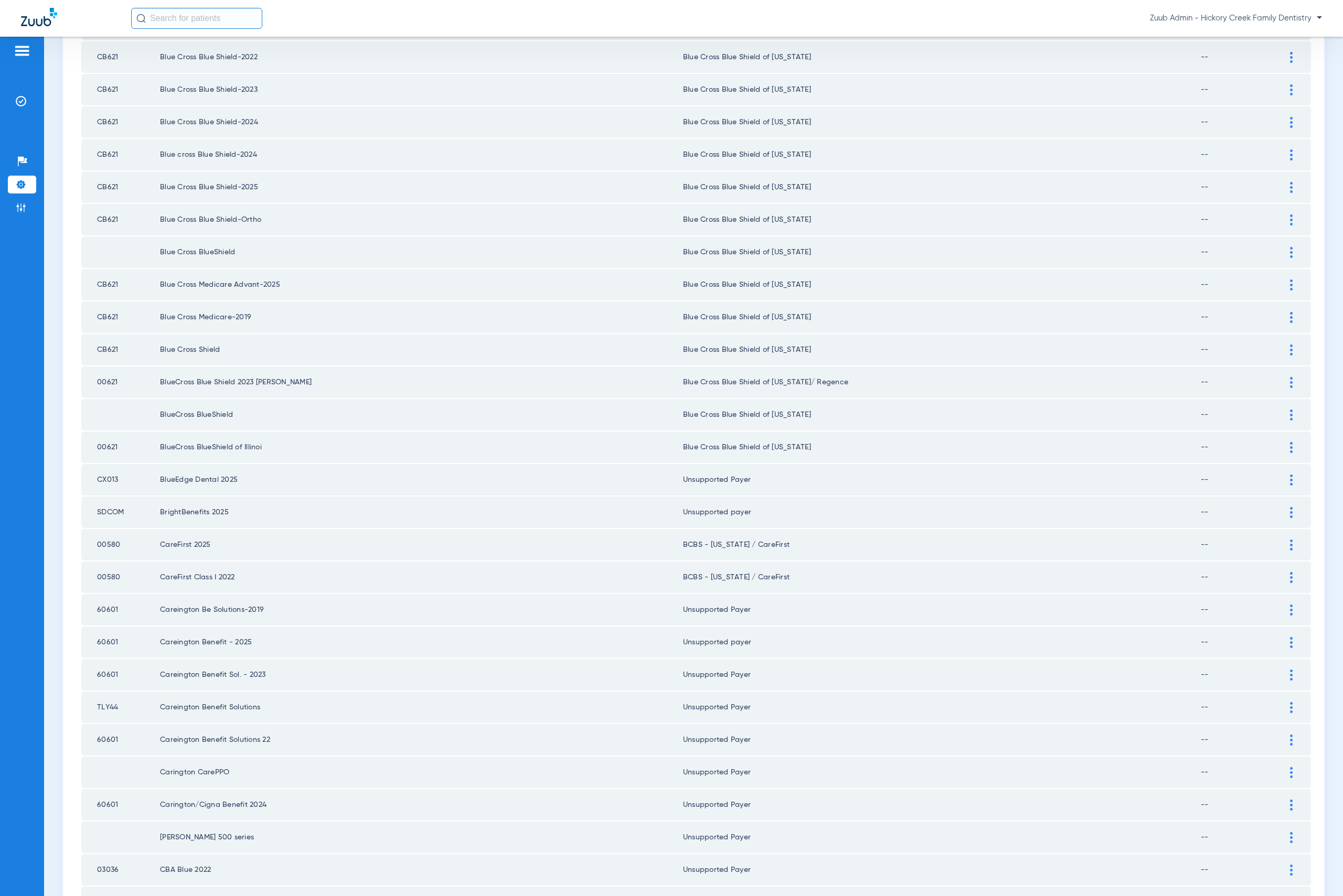
scroll to position [946, 0]
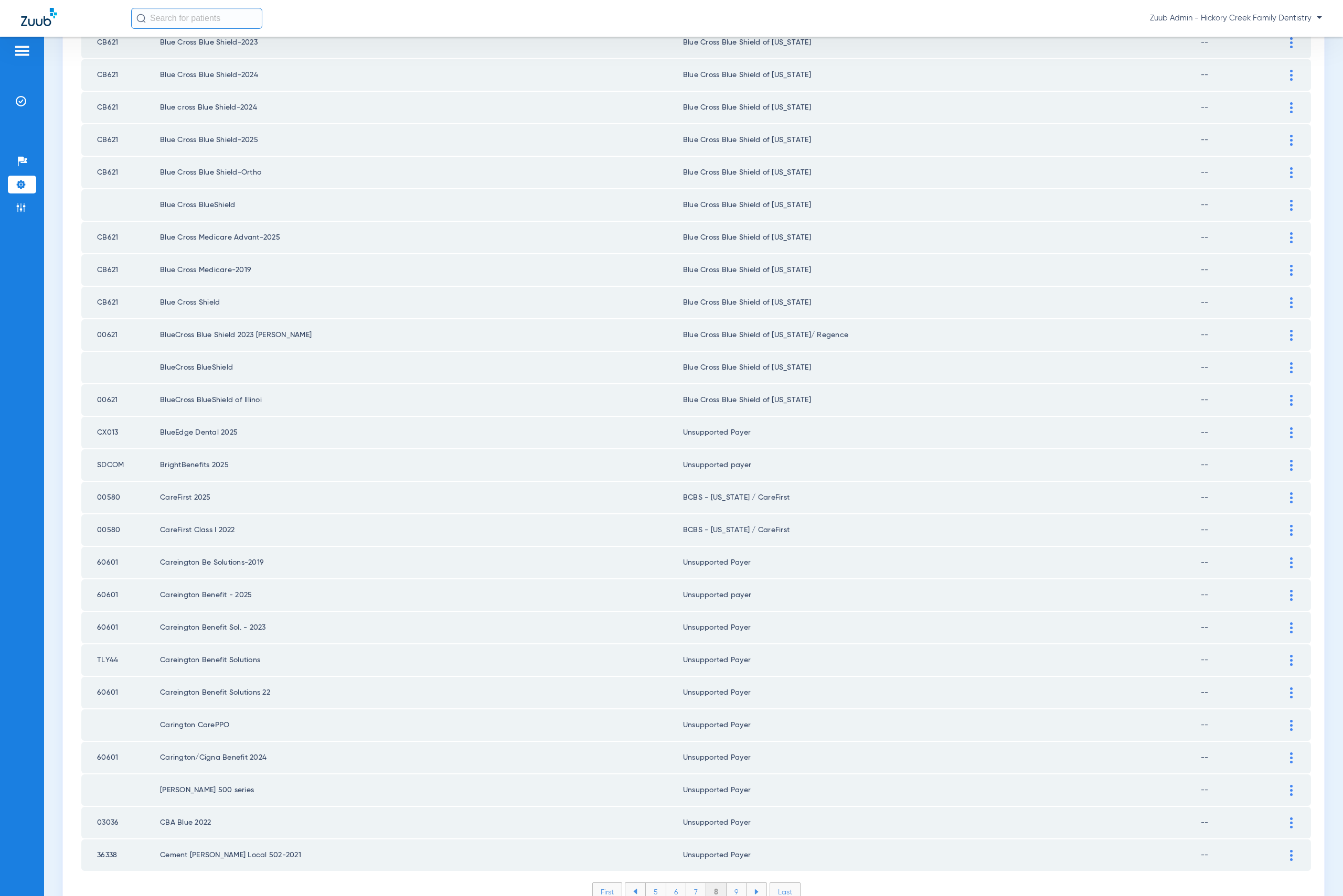
click at [735, 883] on li "9" at bounding box center [737, 892] width 20 height 18
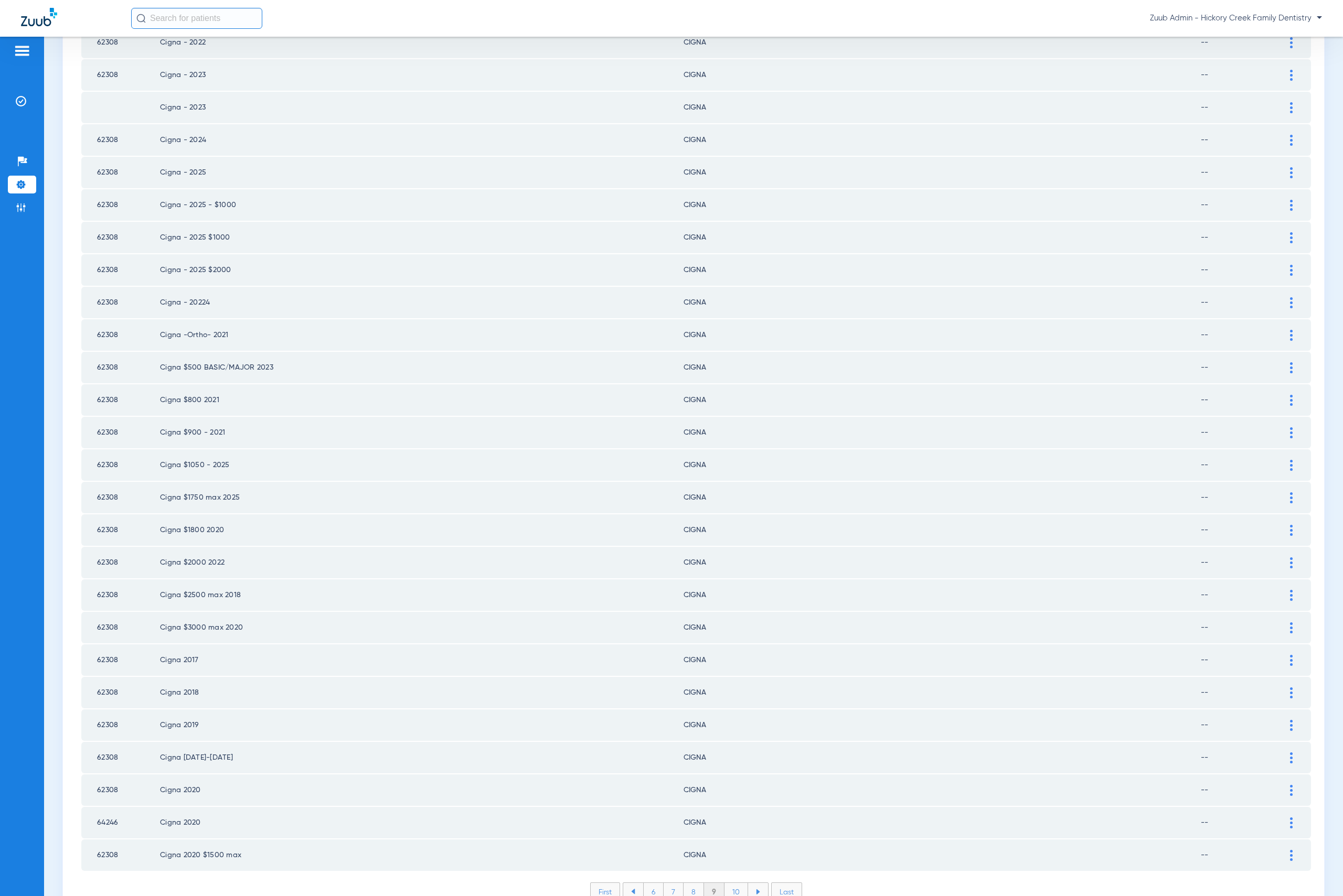
click at [731, 883] on li "10" at bounding box center [736, 892] width 23 height 18
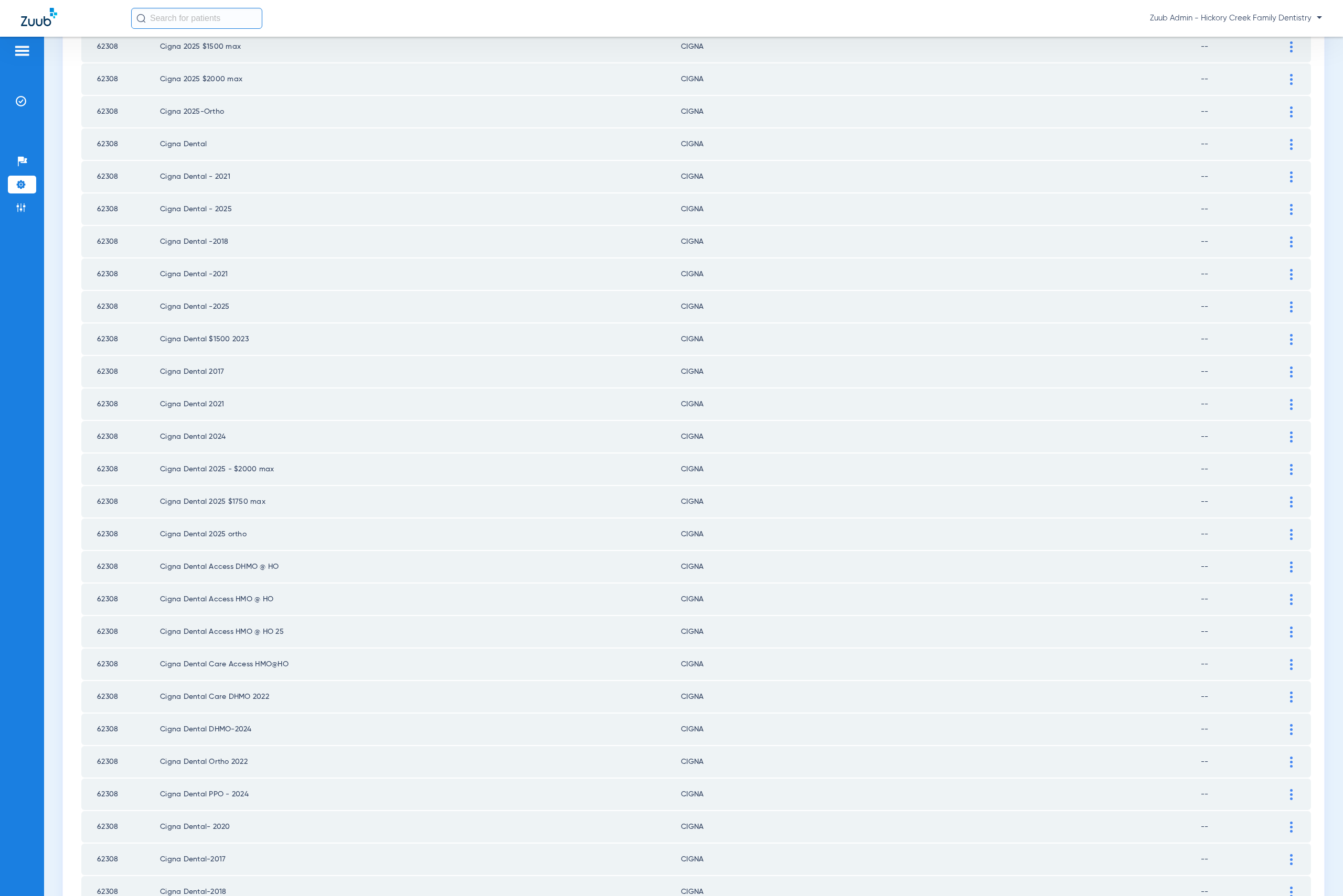
scroll to position [909, 0]
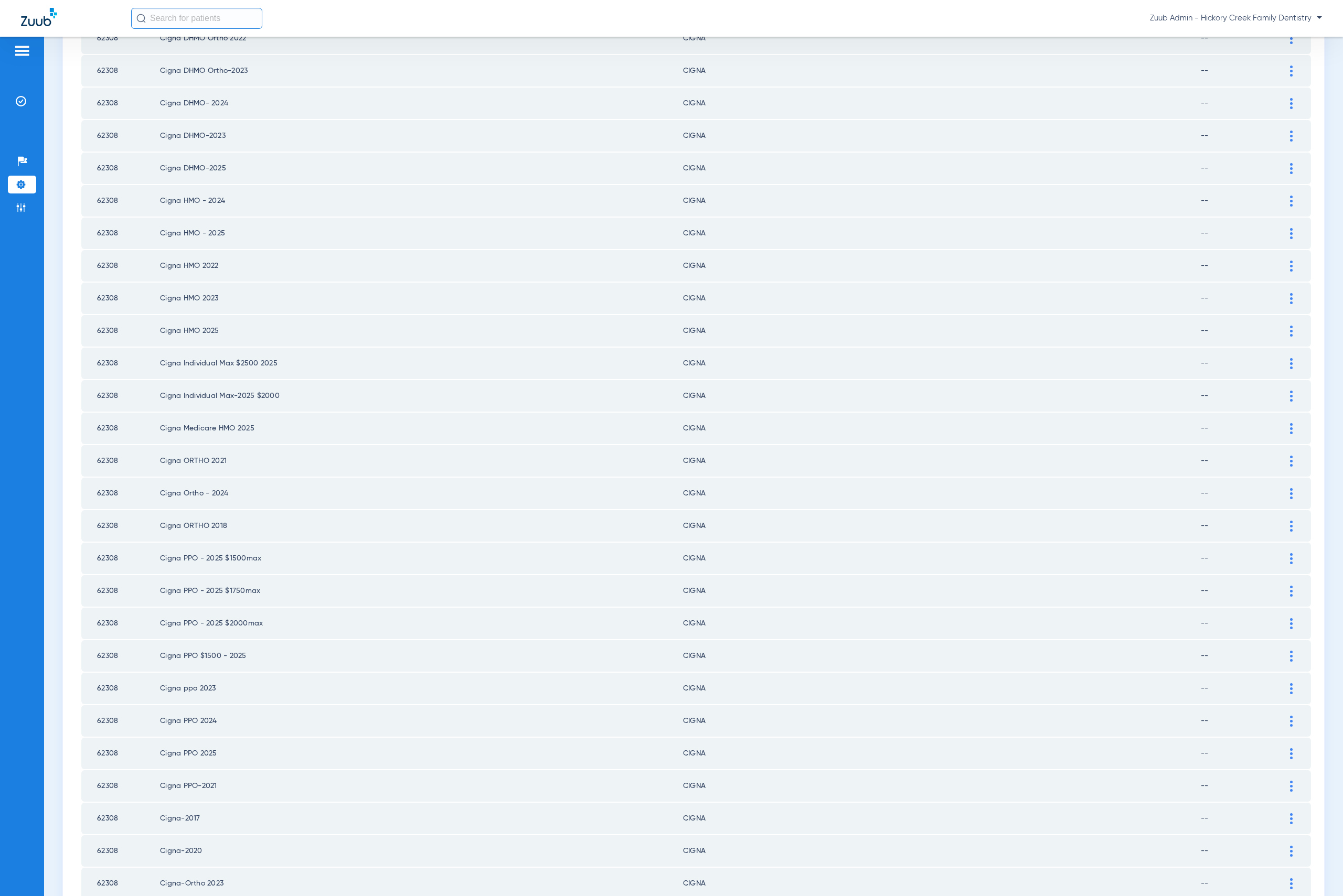
scroll to position [0, 0]
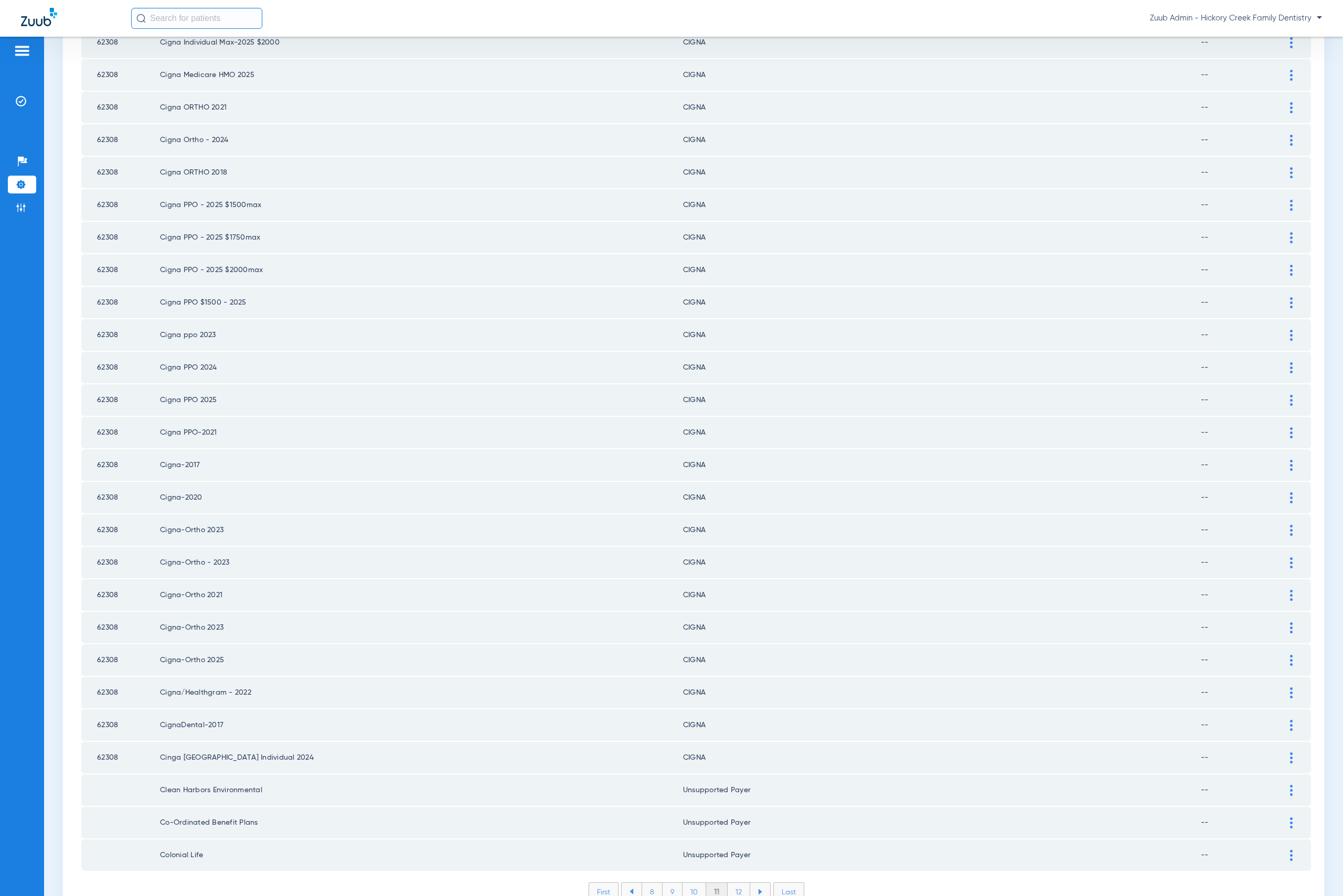
click at [728, 883] on li "12" at bounding box center [739, 892] width 23 height 18
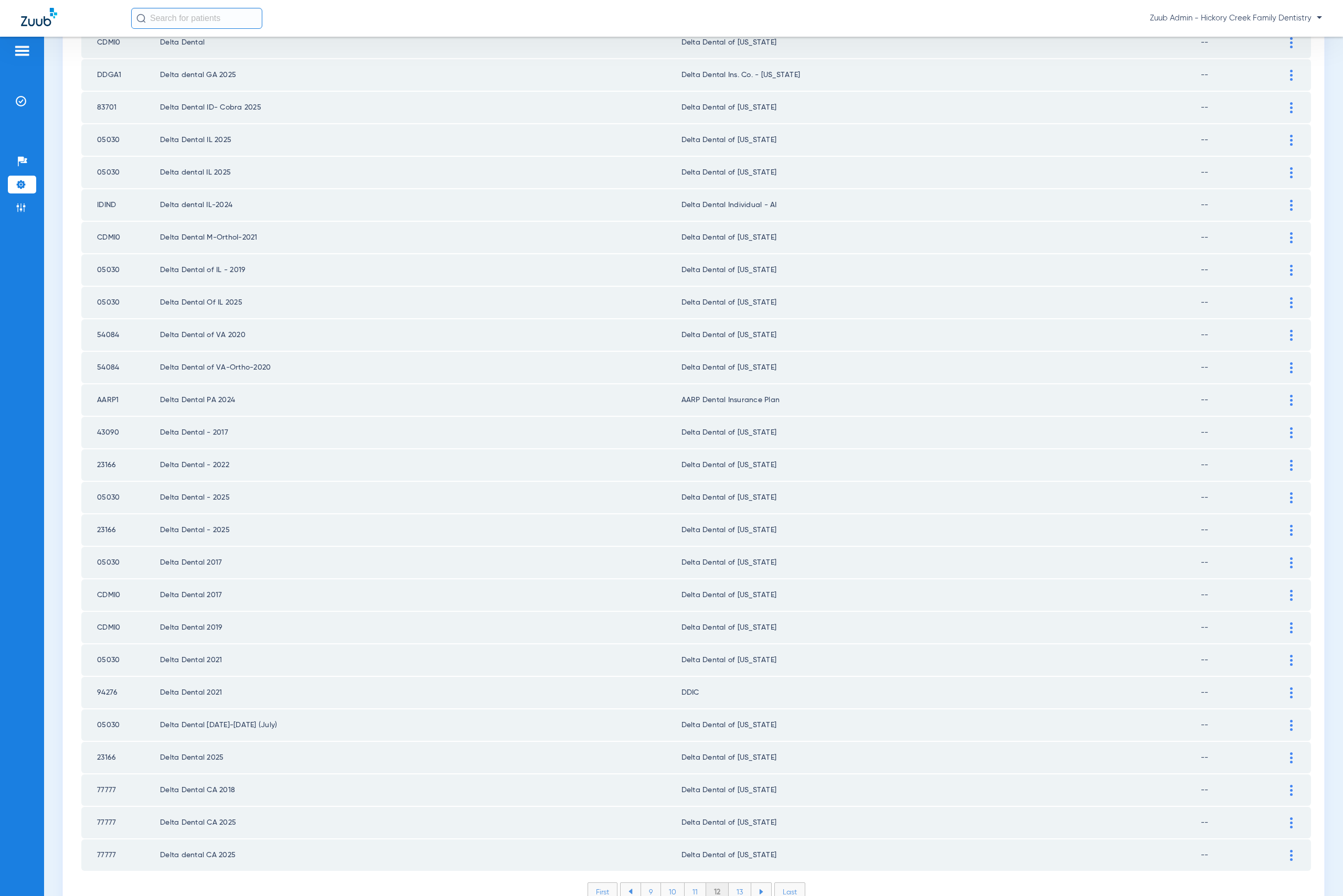
click at [747, 882] on div "First 9 10 11 12 13 Last Items per page: 50 551 – 600 of 1978" at bounding box center [696, 900] width 1229 height 35
click at [742, 883] on li "13" at bounding box center [740, 892] width 23 height 18
click at [742, 883] on li "14" at bounding box center [741, 892] width 23 height 18
click at [734, 883] on li "15" at bounding box center [740, 892] width 23 height 18
click at [730, 883] on li "16" at bounding box center [741, 892] width 23 height 18
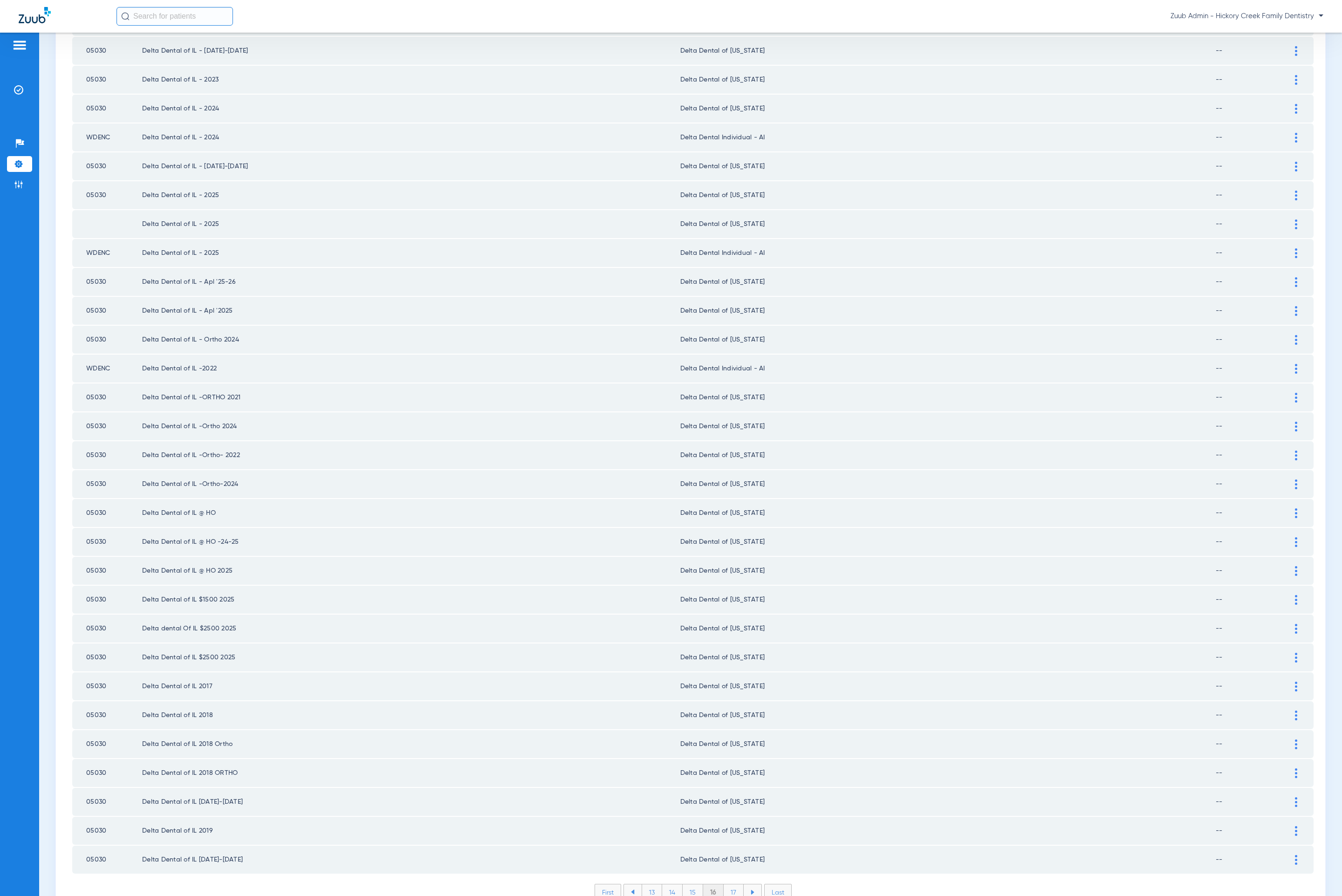
click at [733, 796] on li "17" at bounding box center [734, 892] width 20 height 16
click at [730, 796] on li "18" at bounding box center [733, 892] width 21 height 16
click at [723, 796] on li "19" at bounding box center [733, 892] width 20 height 16
click at [723, 796] on li "20" at bounding box center [733, 892] width 22 height 16
click at [730, 796] on li "21" at bounding box center [734, 892] width 20 height 16
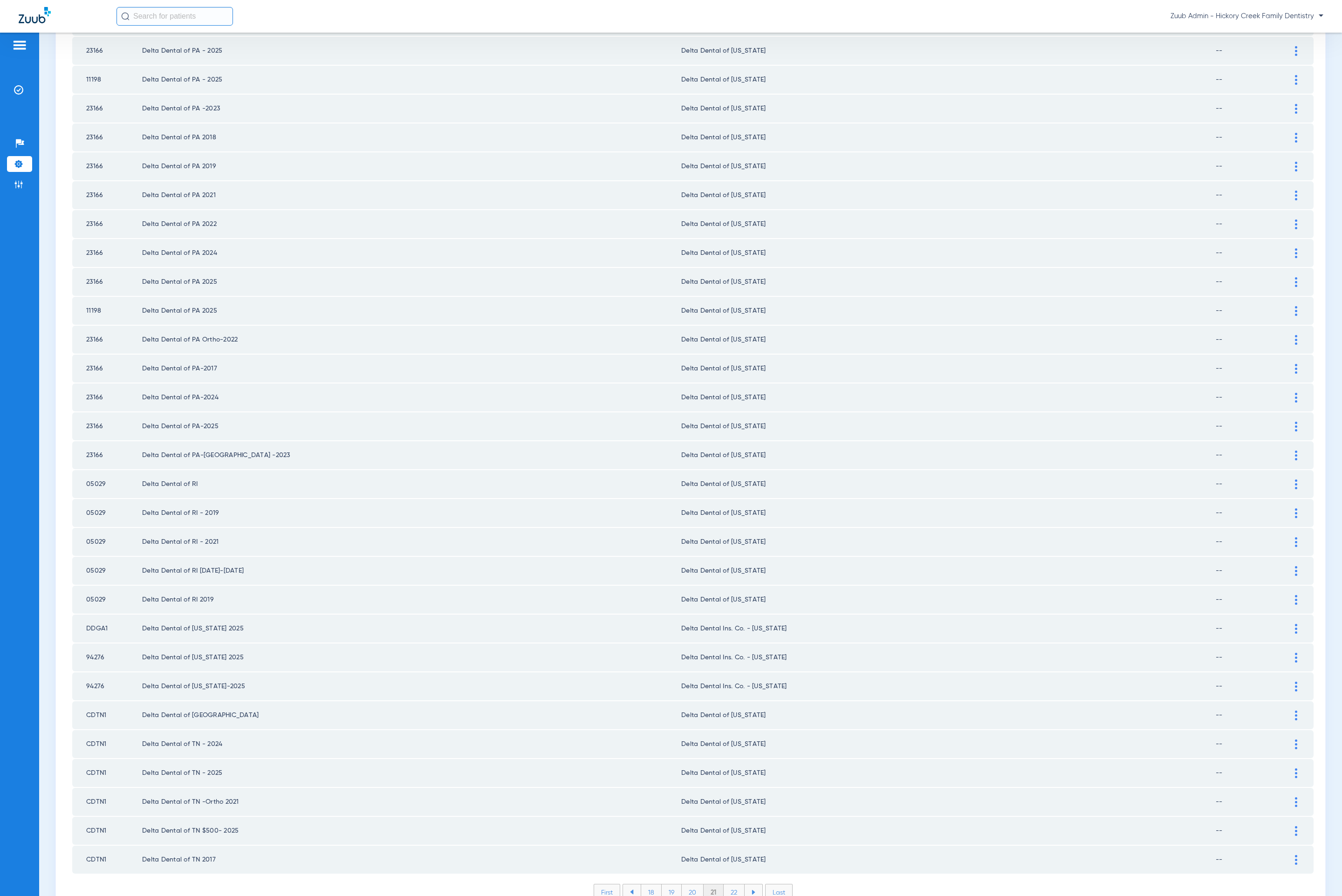
click at [733, 796] on li "22" at bounding box center [734, 892] width 21 height 16
click at [724, 796] on li "23" at bounding box center [734, 892] width 21 height 16
click at [729, 796] on li "24" at bounding box center [734, 892] width 21 height 16
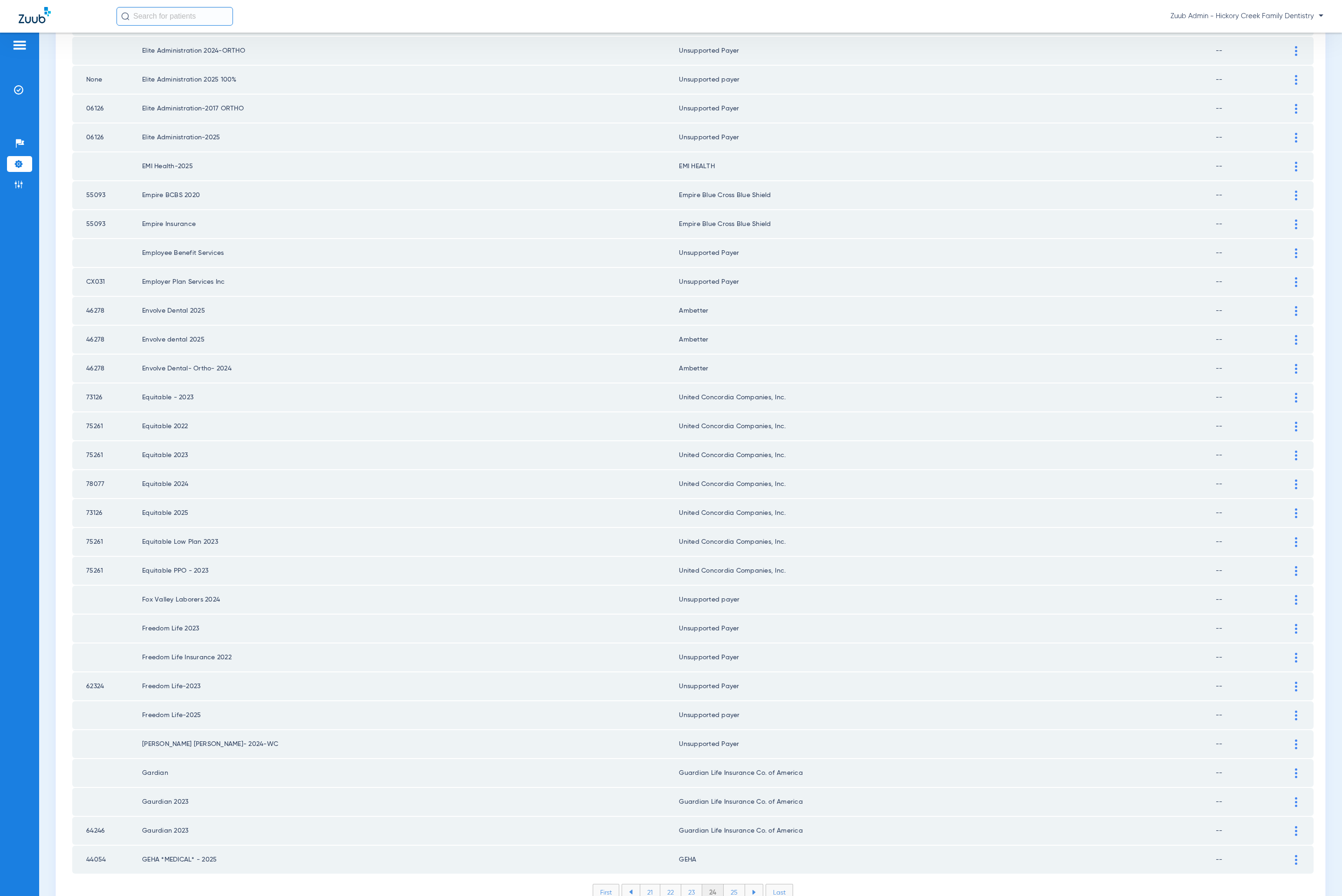
click at [728, 796] on li "25" at bounding box center [734, 892] width 21 height 16
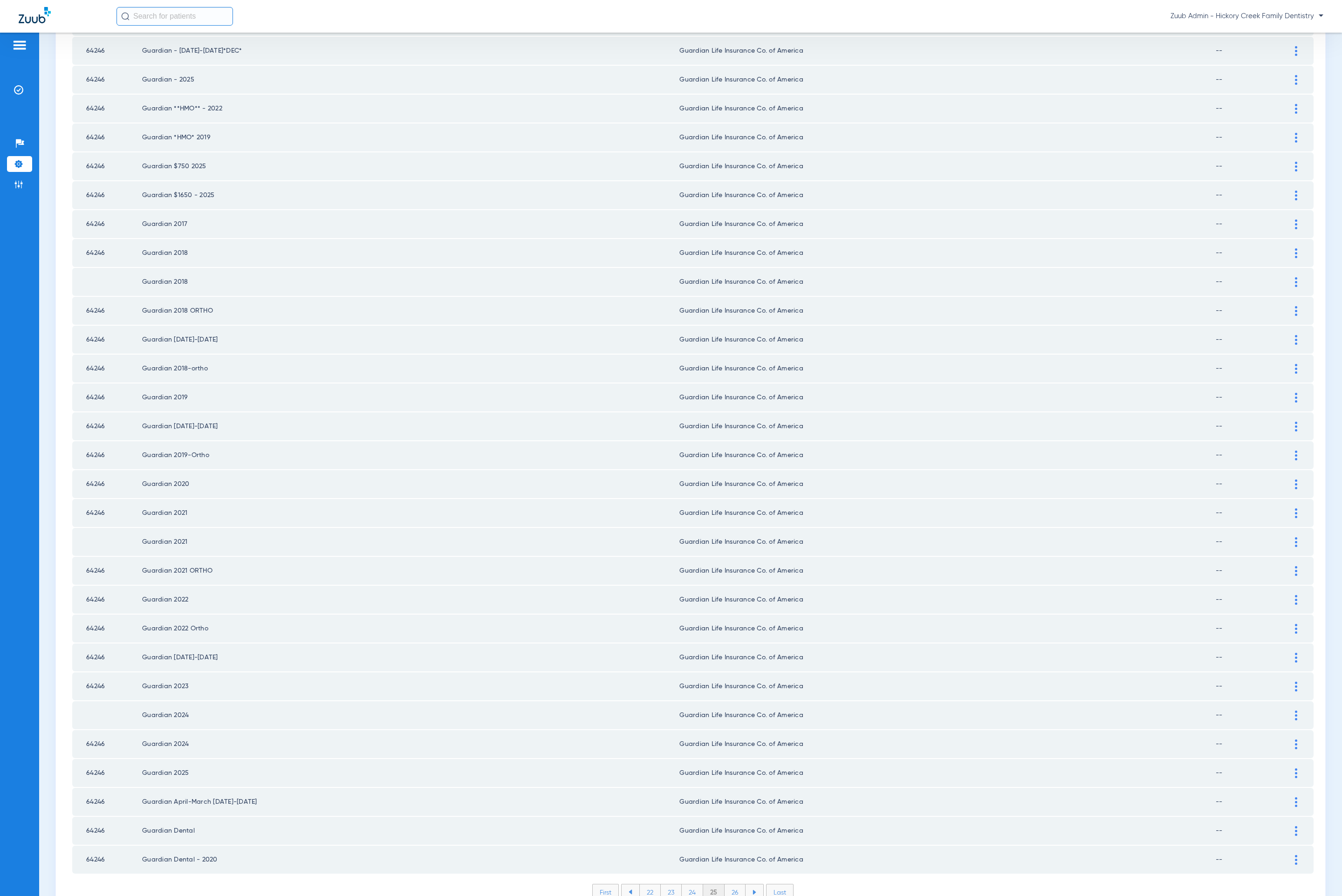
click at [728, 796] on li "26" at bounding box center [734, 892] width 21 height 16
click at [735, 796] on li "27" at bounding box center [735, 892] width 21 height 16
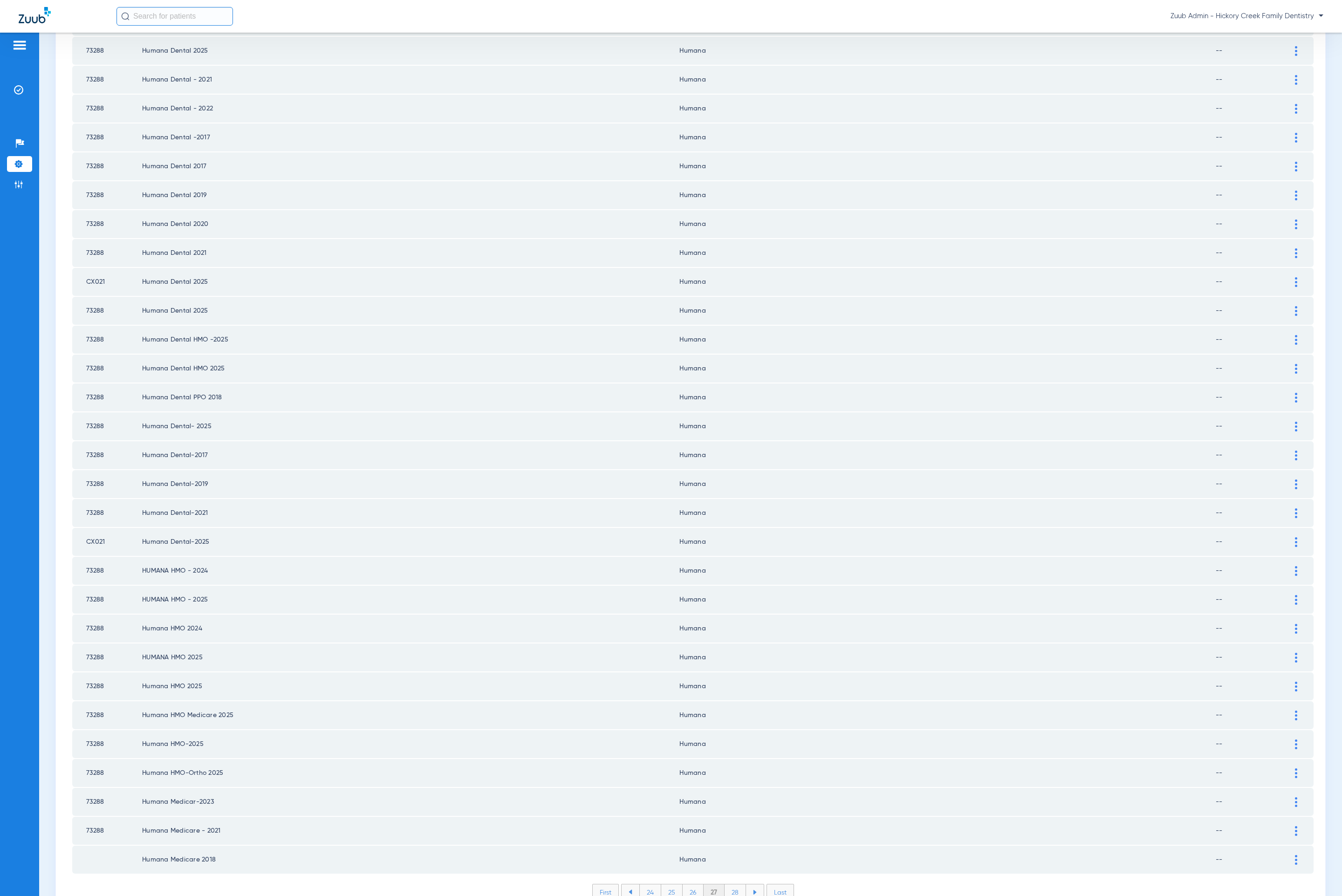
click at [725, 796] on div "First 24 25 26 27 28 Last Items per page: 50 [DATE] – [DATE] of 1978" at bounding box center [692, 899] width 1241 height 31
click at [726, 796] on li "28" at bounding box center [735, 892] width 21 height 16
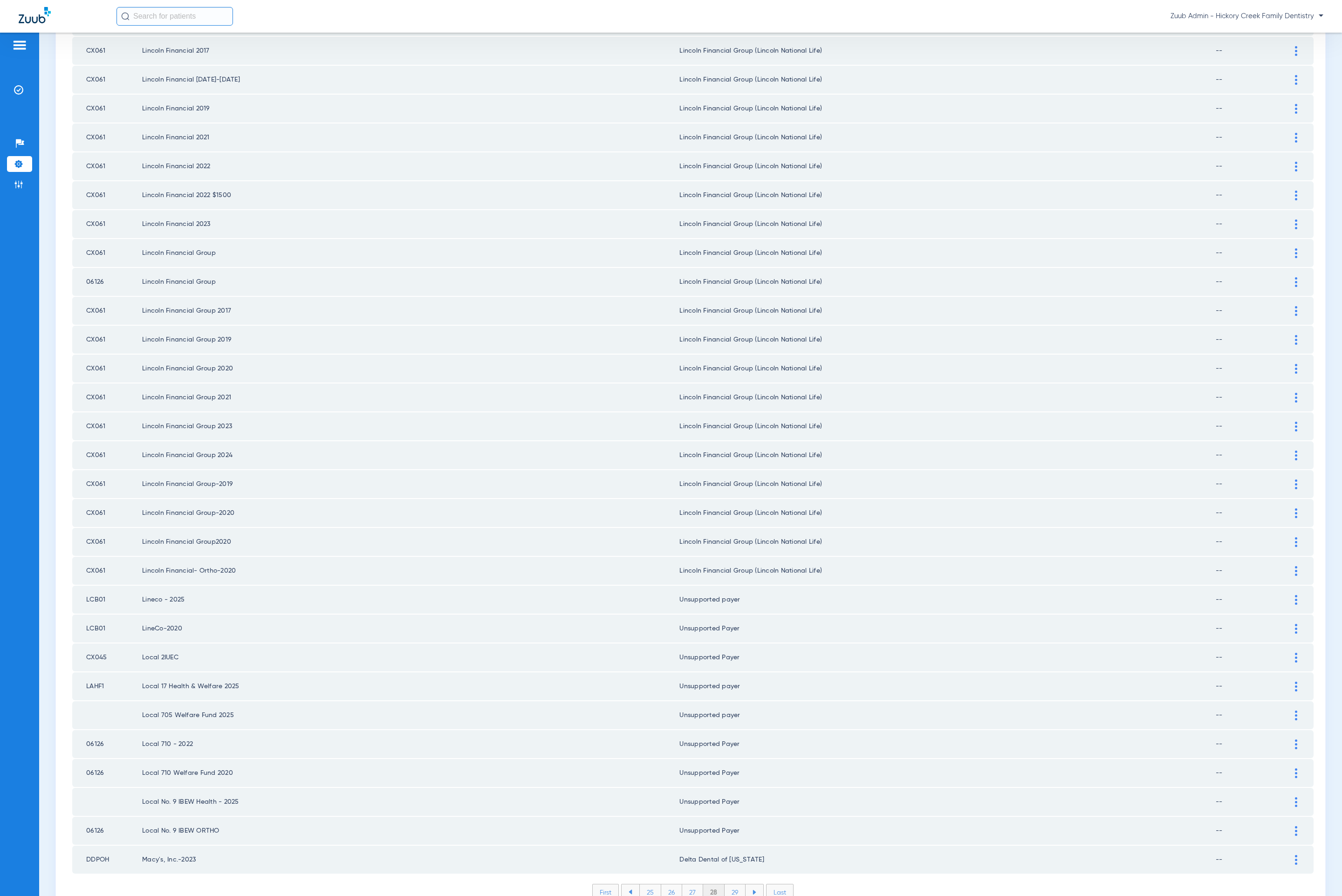
click at [730, 796] on li "29" at bounding box center [734, 892] width 21 height 16
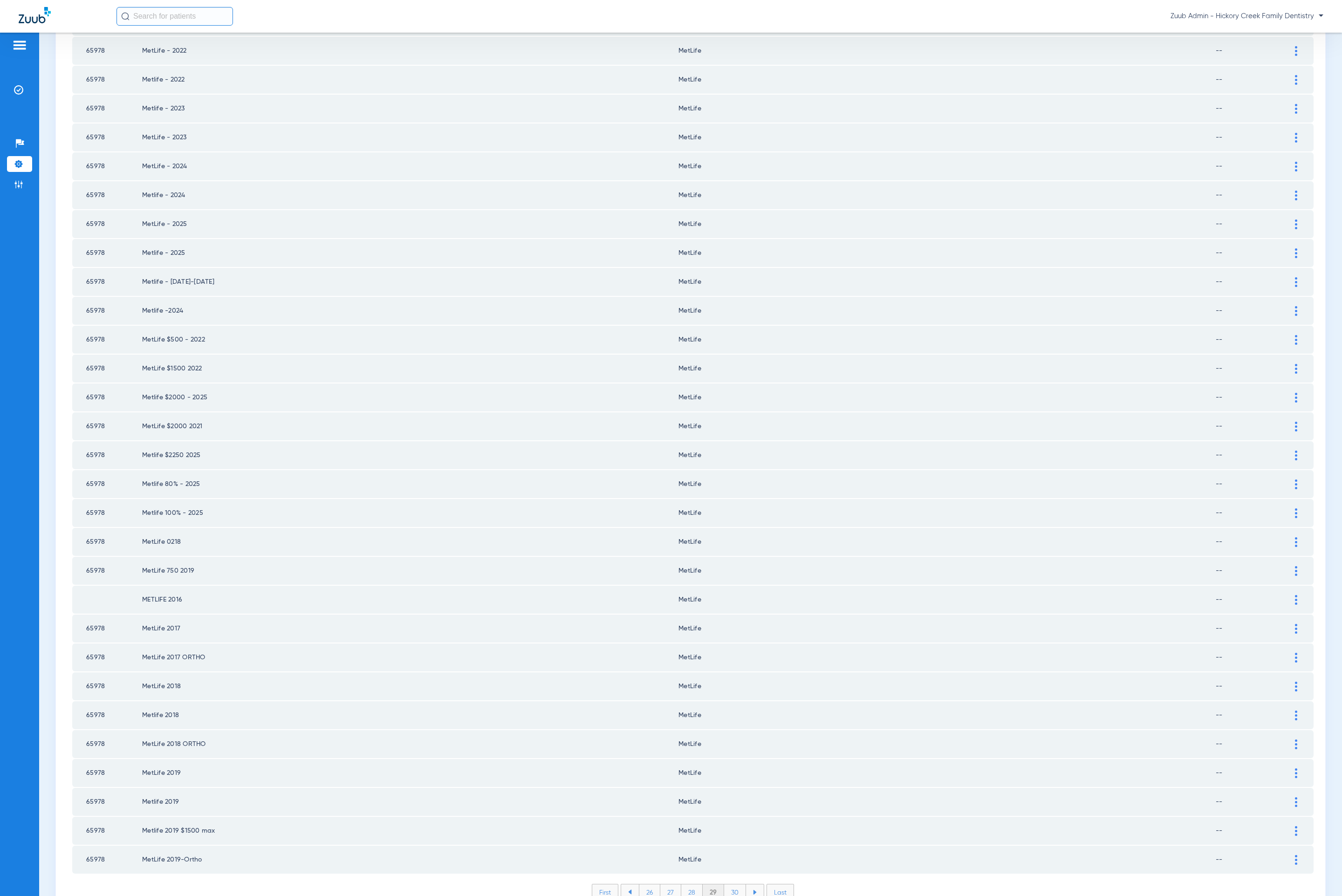
click at [724, 796] on li "30" at bounding box center [734, 892] width 22 height 16
click at [727, 796] on li "31" at bounding box center [735, 892] width 20 height 16
click at [726, 796] on li "32" at bounding box center [734, 892] width 21 height 16
click at [730, 796] on ul "29 30 31 32 33" at bounding box center [692, 892] width 142 height 17
click at [730, 796] on li "33" at bounding box center [734, 892] width 21 height 16
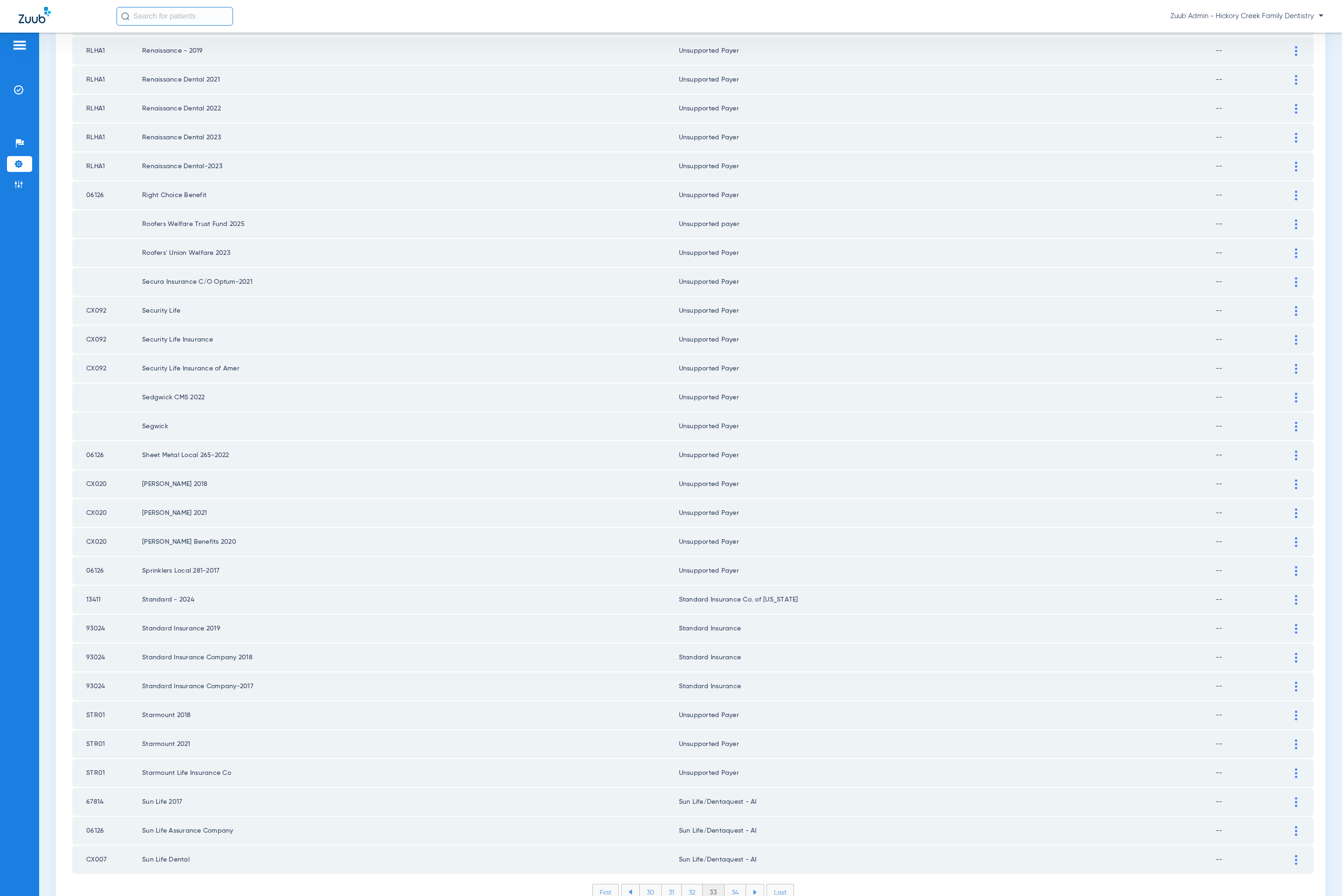
click at [732, 796] on li "34" at bounding box center [735, 892] width 21 height 16
click at [732, 796] on li "35" at bounding box center [734, 892] width 21 height 16
click at [730, 796] on li "36" at bounding box center [735, 892] width 21 height 16
click at [727, 796] on li "37" at bounding box center [735, 892] width 21 height 16
click at [728, 796] on div "First 34 35 36 37 38 Last Items per page: 50 [DATE] – [DATE] of 1978" at bounding box center [692, 899] width 1241 height 31
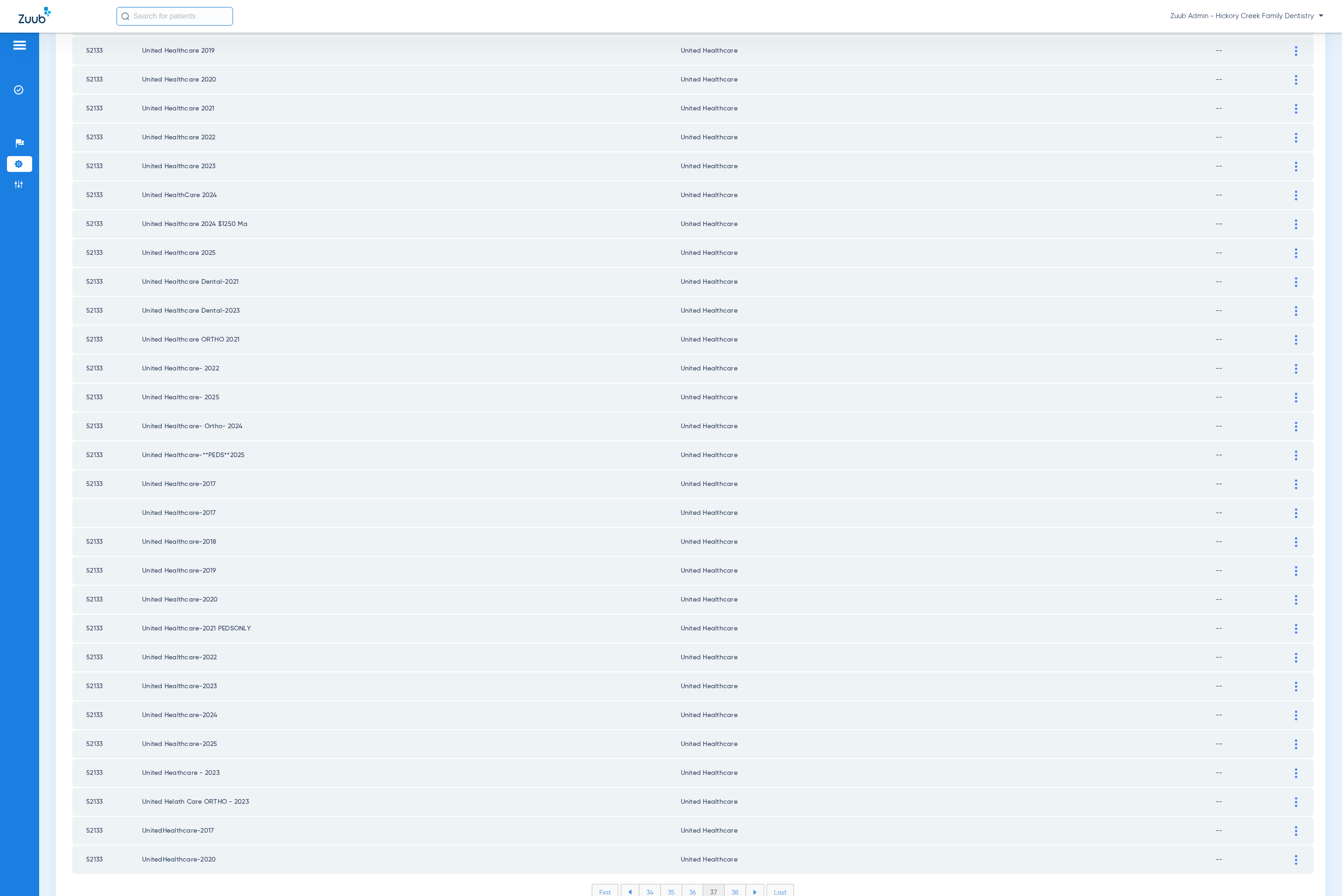
click at [728, 796] on ul "34 35 36 37 38" at bounding box center [692, 892] width 144 height 17
click at [728, 796] on li "38" at bounding box center [735, 892] width 21 height 16
click at [725, 796] on li "39" at bounding box center [735, 892] width 21 height 16
click at [733, 796] on div "First 36 37 38 39 40 Last Items per page: 50 [DATE] – [DATE] of 1978" at bounding box center [692, 899] width 1241 height 31
click at [732, 796] on li "40" at bounding box center [734, 892] width 22 height 16
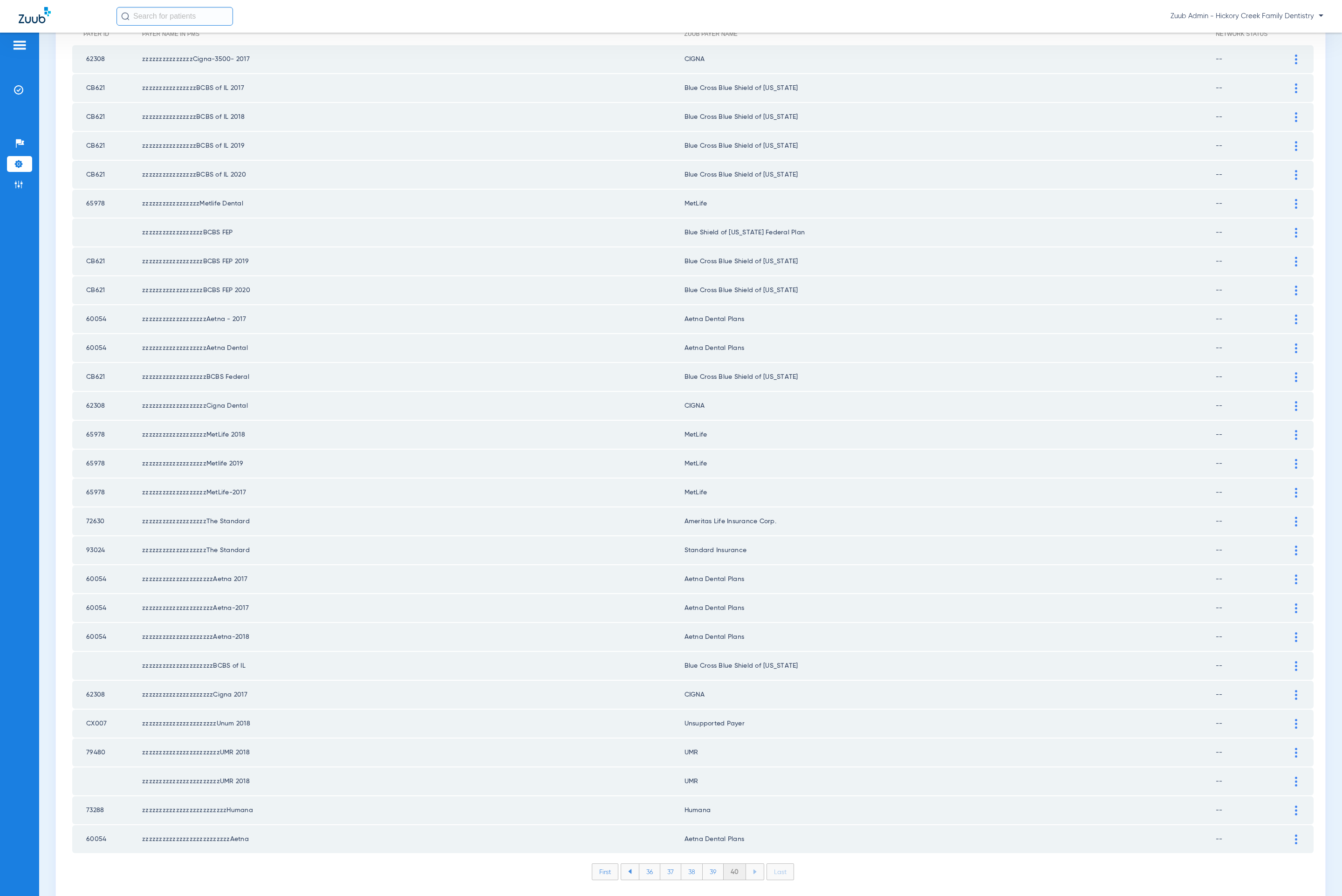
click at [736, 796] on li "40" at bounding box center [734, 872] width 22 height 16
